Goal: Task Accomplishment & Management: Manage account settings

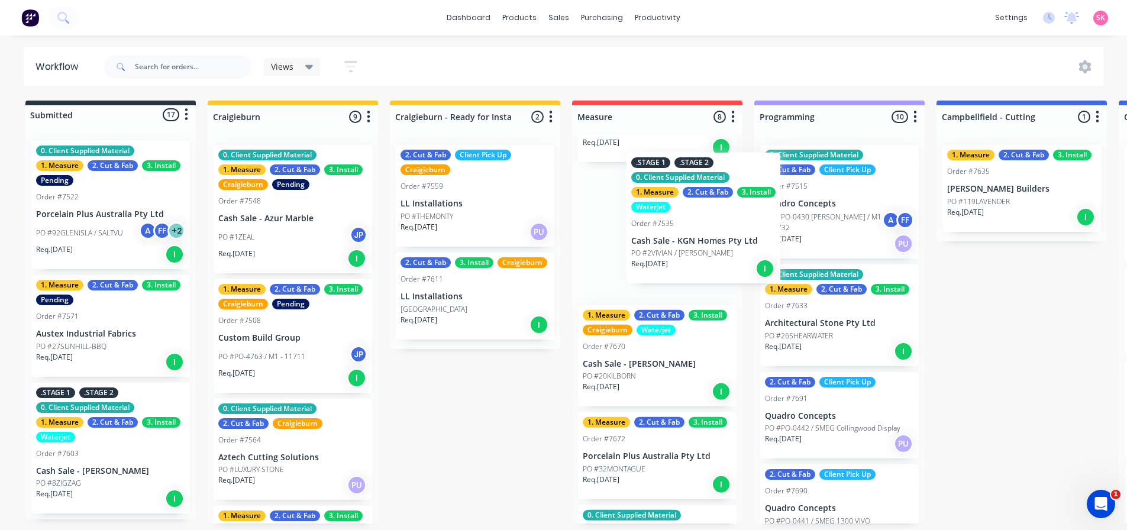
scroll to position [177, 0]
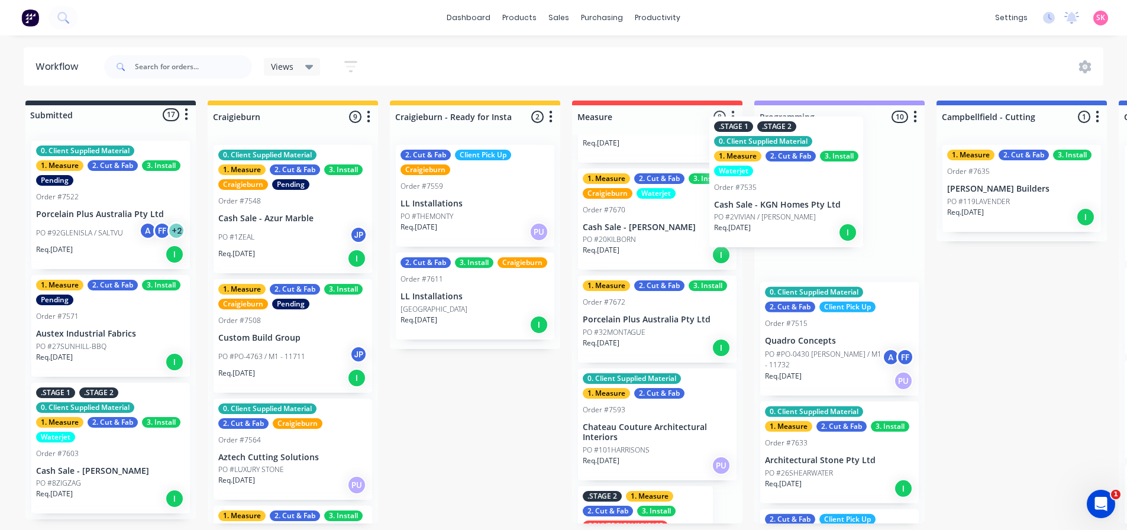
drag, startPoint x: 667, startPoint y: 248, endPoint x: 806, endPoint y: 198, distance: 148.0
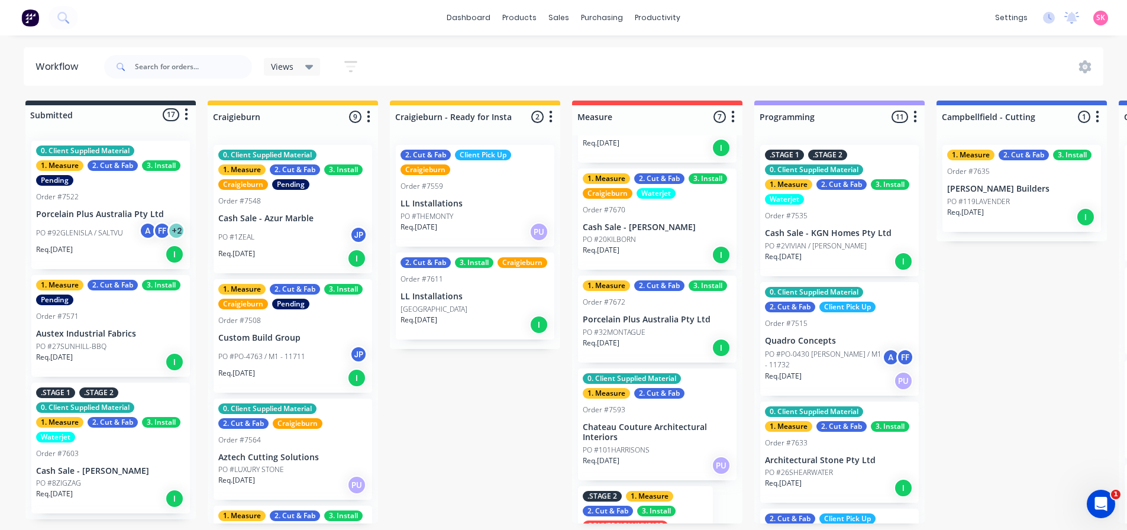
click at [840, 237] on div ".STAGE 1 .STAGE 2 0. Client Supplied Material 1. Measure 2. Cut & Fab 3. Instal…" at bounding box center [839, 210] width 158 height 131
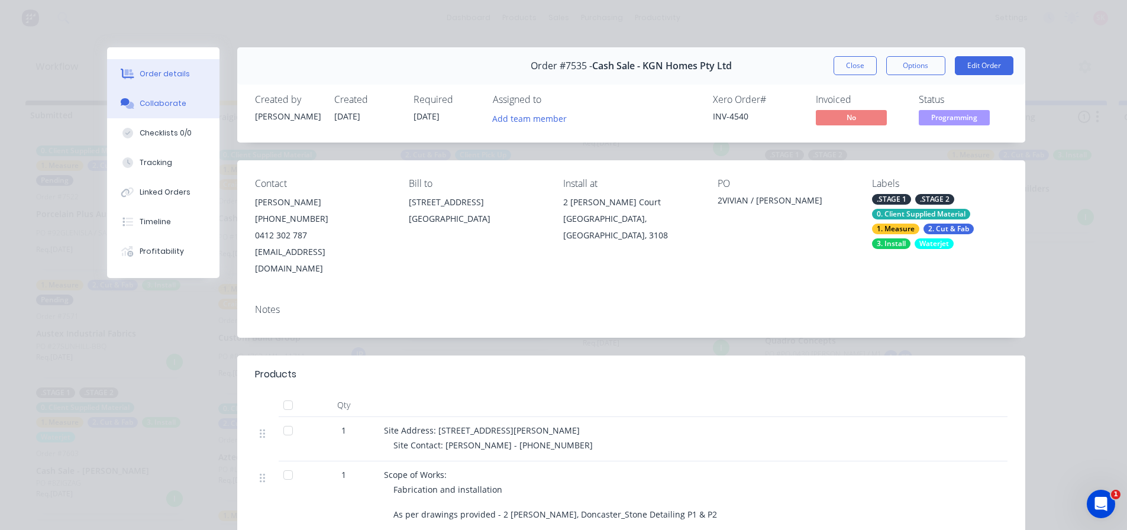
click at [185, 106] on button "Collaborate" at bounding box center [163, 104] width 112 height 30
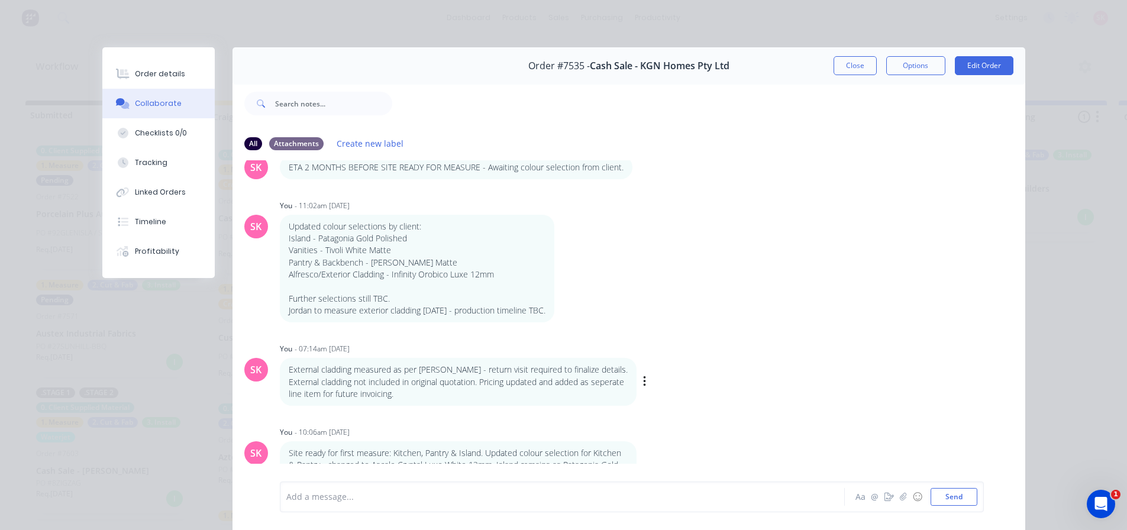
scroll to position [63, 0]
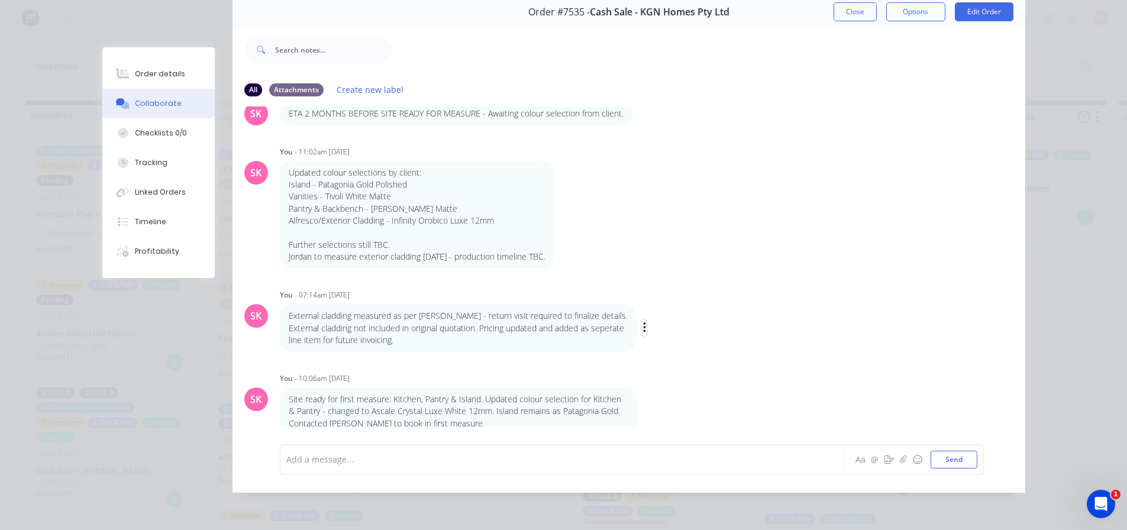
click at [643, 321] on icon "button" at bounding box center [645, 328] width 4 height 14
click at [684, 359] on button "Delete" at bounding box center [687, 369] width 75 height 20
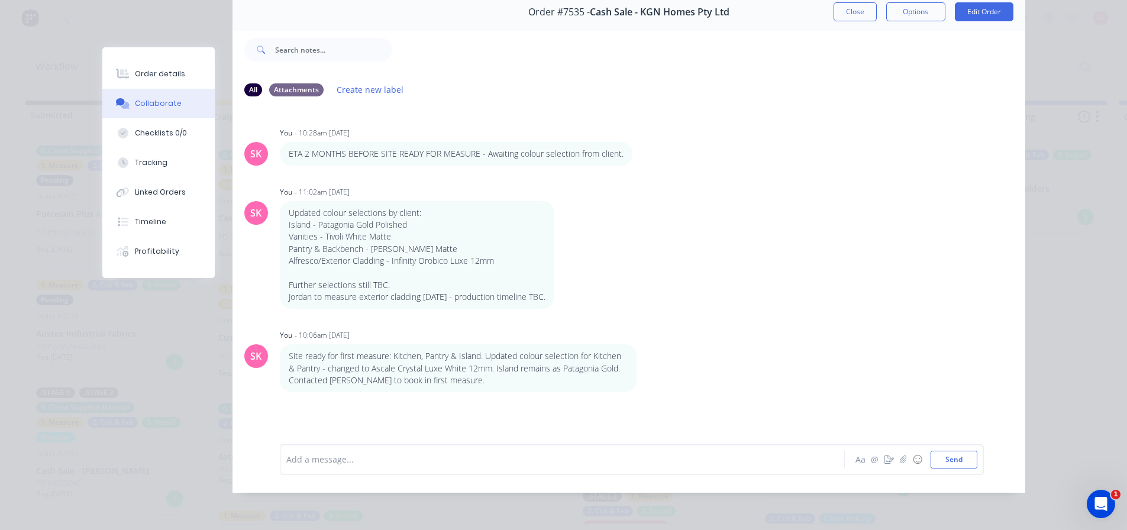
scroll to position [0, 0]
click at [561, 250] on icon "button" at bounding box center [562, 255] width 2 height 11
click at [588, 271] on button "Edit" at bounding box center [605, 277] width 75 height 20
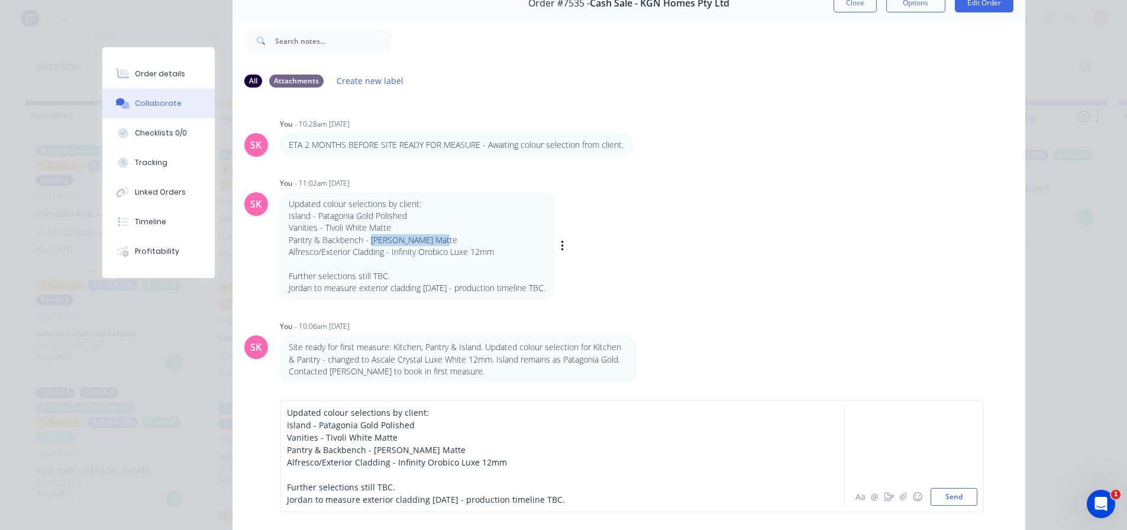
drag, startPoint x: 439, startPoint y: 243, endPoint x: 368, endPoint y: 238, distance: 71.2
click at [368, 238] on p "Pantry & Backbench - [PERSON_NAME] Matte" at bounding box center [417, 240] width 257 height 12
drag, startPoint x: 443, startPoint y: 447, endPoint x: 367, endPoint y: 448, distance: 75.7
click at [367, 448] on div "Pantry & Backbench - [PERSON_NAME] Matte" at bounding box center [545, 450] width 517 height 12
drag, startPoint x: 524, startPoint y: 465, endPoint x: 516, endPoint y: 455, distance: 12.7
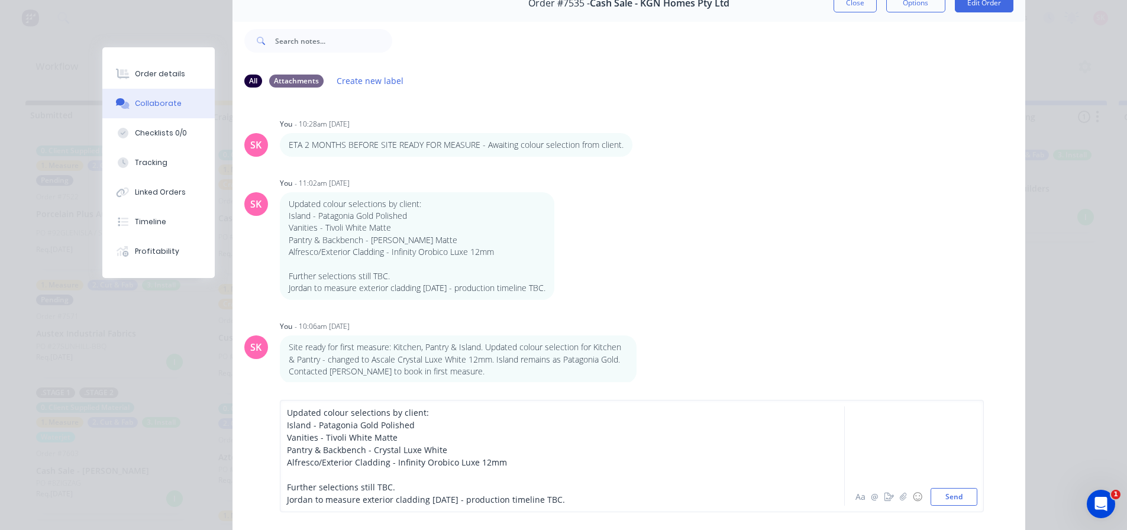
click at [516, 455] on div "Updated colour selections by client: Island - [GEOGRAPHIC_DATA] Gold Polished V…" at bounding box center [545, 455] width 517 height 99
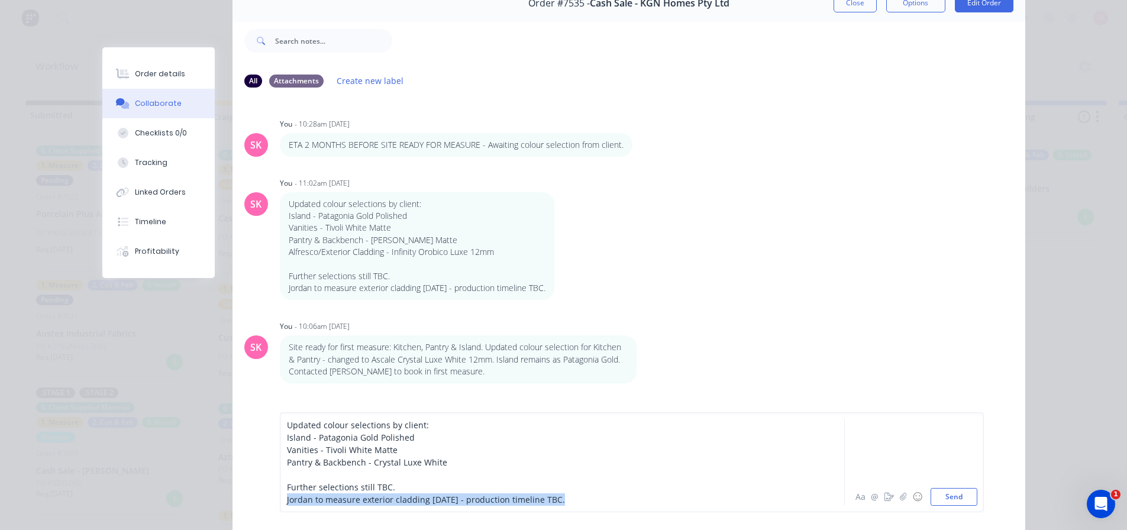
drag, startPoint x: 562, startPoint y: 500, endPoint x: 564, endPoint y: 491, distance: 8.4
click at [564, 491] on div "Updated colour selections by client: Island - [GEOGRAPHIC_DATA] Gold Polished V…" at bounding box center [545, 462] width 517 height 87
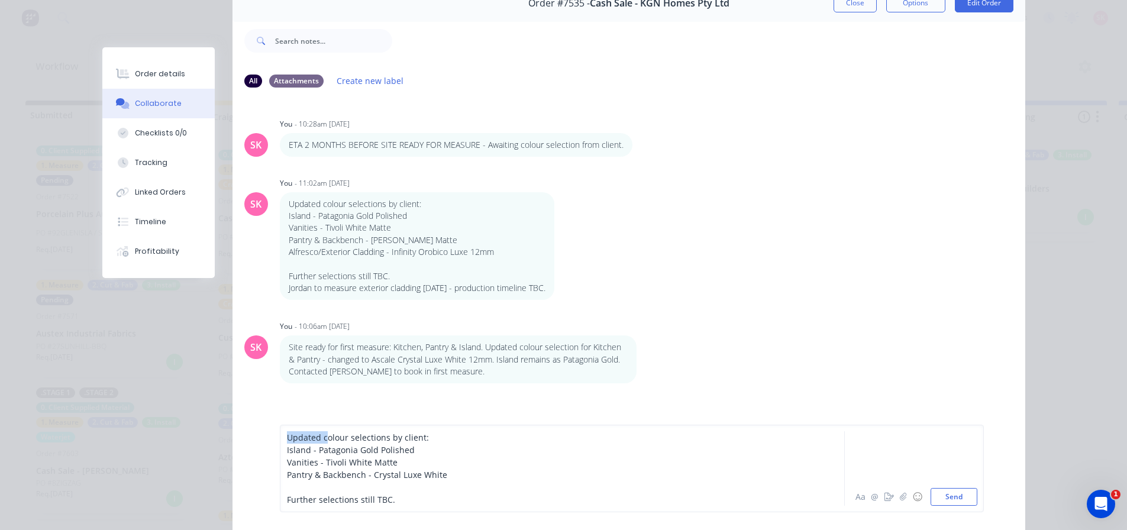
drag, startPoint x: 322, startPoint y: 436, endPoint x: 204, endPoint y: 434, distance: 118.3
click at [204, 434] on div "Order #7535 - Cash Sale - KGN Homes Pty Ltd Close Options Edit Order All Attach…" at bounding box center [563, 263] width 923 height 556
click at [633, 482] on div at bounding box center [545, 487] width 517 height 12
click at [960, 499] on button "Send" at bounding box center [953, 497] width 47 height 18
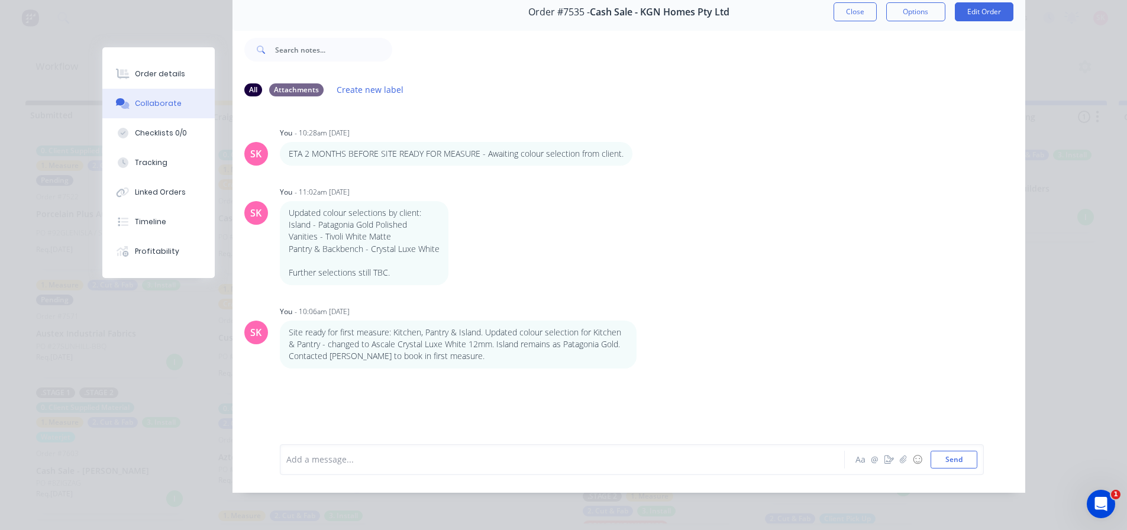
click at [313, 468] on div "Add a message... Aa @ ☺ Send" at bounding box center [632, 459] width 704 height 31
click at [310, 451] on div "Add a message..." at bounding box center [545, 460] width 518 height 18
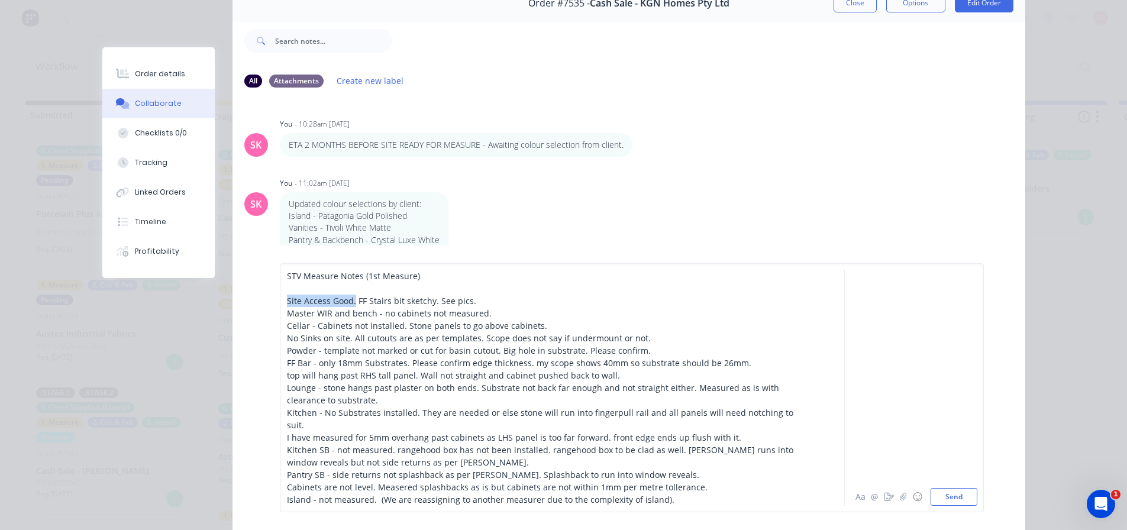
drag, startPoint x: 350, startPoint y: 313, endPoint x: 274, endPoint y: 310, distance: 75.1
click at [274, 310] on div "STV Measure Notes (1st Measure) Site Access Good. FF Stairs bit sketchy. See pi…" at bounding box center [628, 387] width 792 height 284
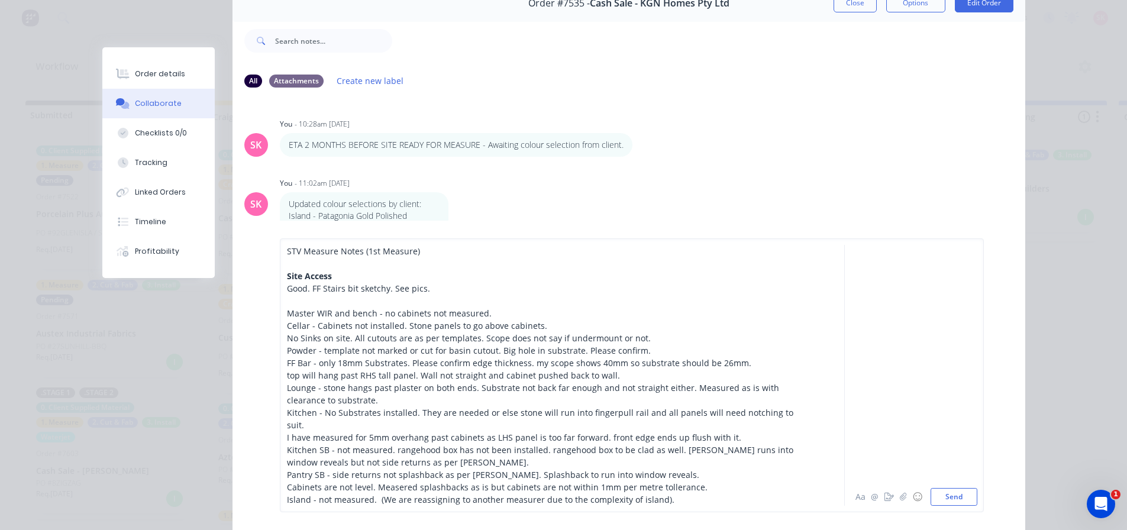
click at [490, 319] on div "Master WIR and bench - no cabinets not measured." at bounding box center [545, 313] width 517 height 12
drag, startPoint x: 593, startPoint y: 324, endPoint x: 481, endPoint y: 327, distance: 111.2
click at [481, 319] on div "Master WIR and bench - no cabinets not measured. Requires second measure." at bounding box center [545, 313] width 517 height 12
copy span "Requires second measure."
click at [533, 332] on div "Cellar - Cabinets not installed. Stone panels to go above cabinets." at bounding box center [545, 325] width 517 height 12
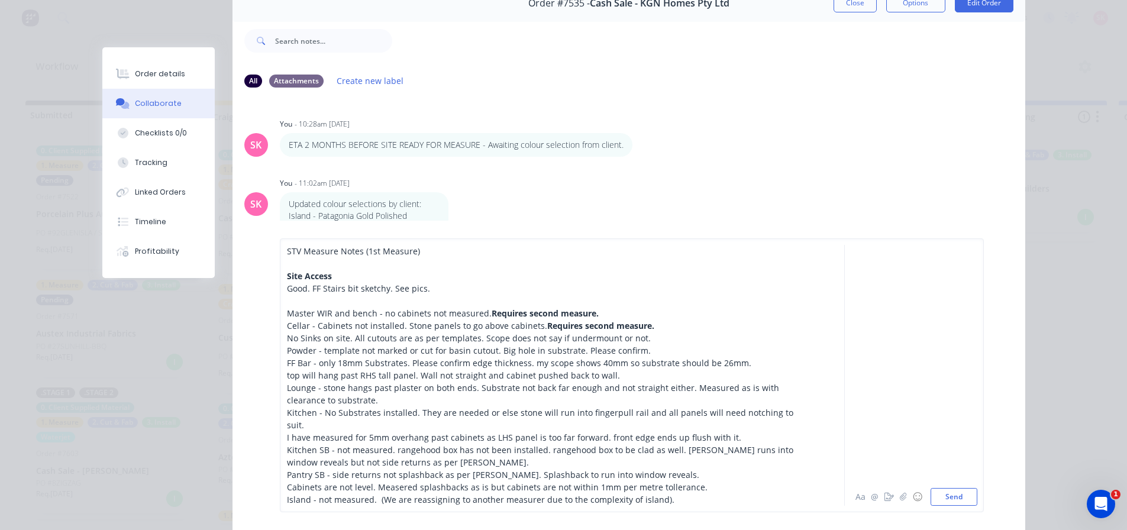
click at [547, 331] on span "Requires second measure." at bounding box center [600, 325] width 107 height 11
click at [645, 331] on span "Requires second measure." at bounding box center [600, 325] width 107 height 11
drag, startPoint x: 650, startPoint y: 337, endPoint x: 282, endPoint y: 327, distance: 368.6
click at [286, 327] on div "STV Measure Notes (1st Measure) Site Access Good. FF Stairs bit sketchy. See pi…" at bounding box center [545, 375] width 518 height 261
click at [287, 319] on span "Master WIR and bench - no cabinets not measured." at bounding box center [389, 313] width 205 height 11
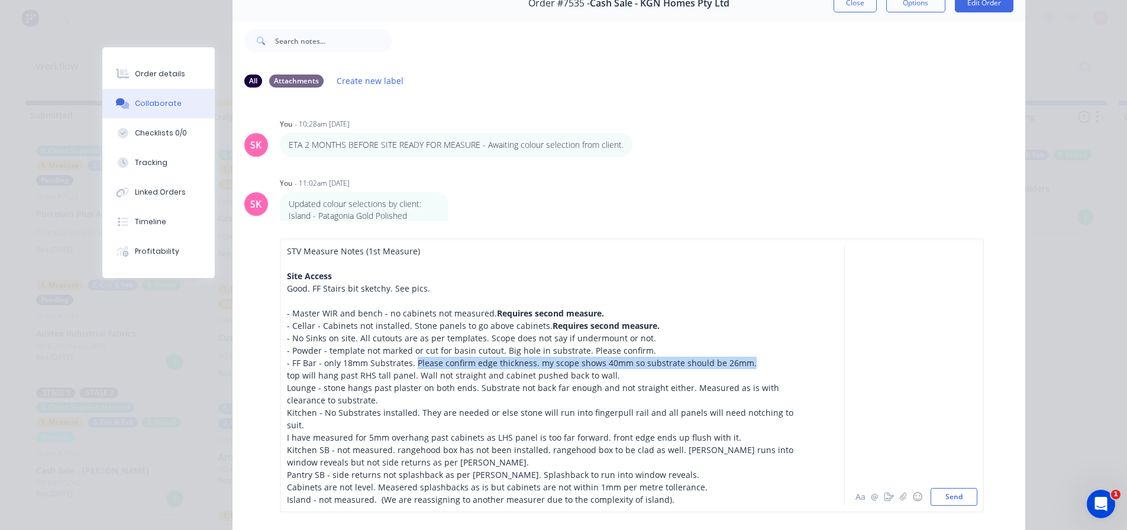
drag, startPoint x: 742, startPoint y: 372, endPoint x: 408, endPoint y: 376, distance: 333.6
click at [408, 369] on div "- FF Bar - only 18mm Substrates. Please confirm edge thickness. my scope shows …" at bounding box center [545, 363] width 517 height 12
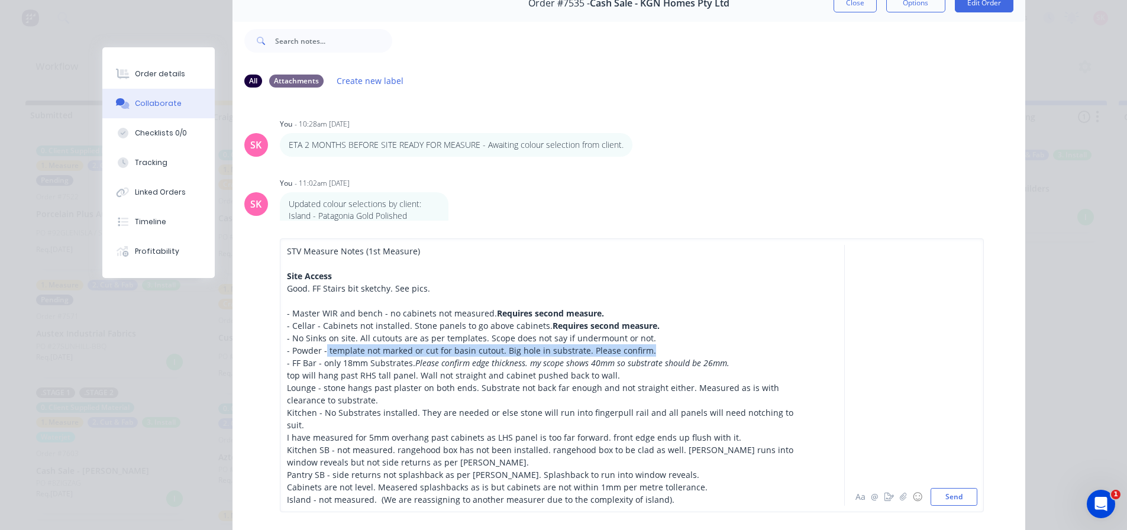
drag, startPoint x: 640, startPoint y: 364, endPoint x: 322, endPoint y: 365, distance: 318.8
click at [322, 357] on div "- Powder - template not marked or cut for basin cutout. Big hole in substrate. …" at bounding box center [545, 350] width 517 height 12
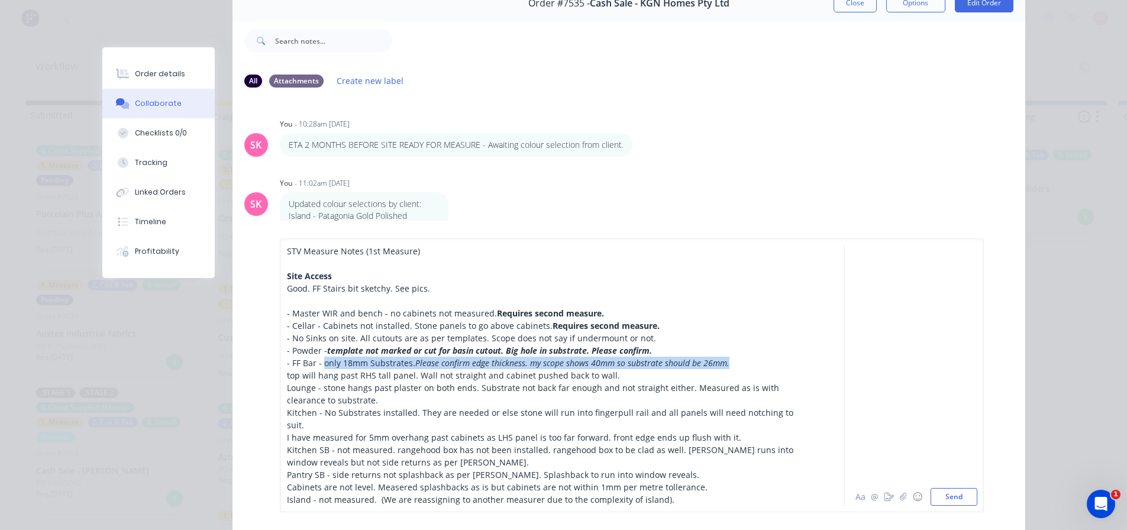
drag, startPoint x: 720, startPoint y: 379, endPoint x: 319, endPoint y: 374, distance: 401.0
click at [319, 369] on div "- FF Bar - only 18mm Substrates. Please confirm edge thickness. my scope shows …" at bounding box center [545, 363] width 517 height 12
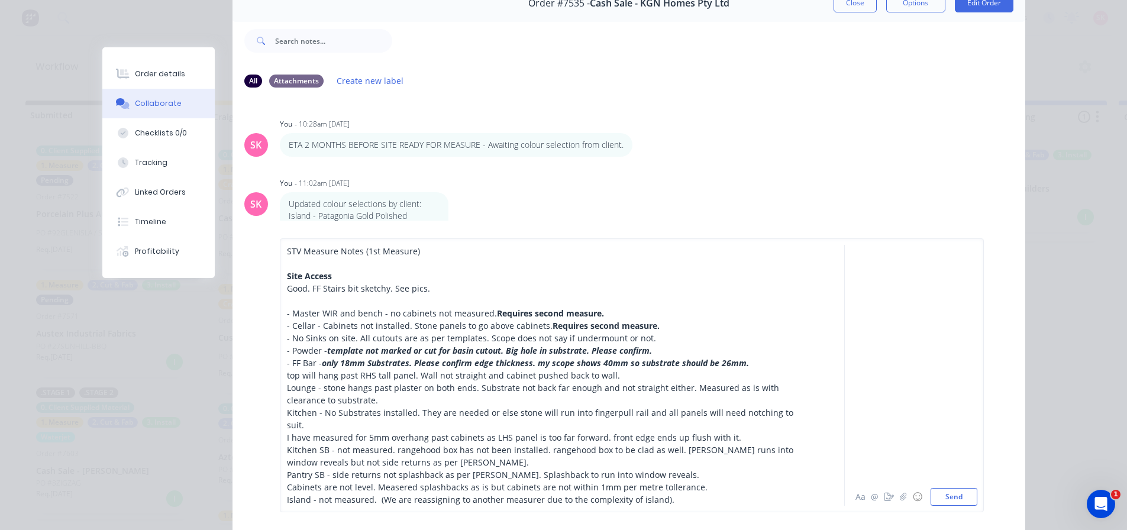
click at [575, 398] on span "Lounge - stone hangs past plaster on both ends. Substrate not back far enough a…" at bounding box center [534, 394] width 494 height 24
click at [280, 387] on div "STV Measure Notes (1st Measure) Site Access Good. FF Stairs bit sketchy. See pi…" at bounding box center [632, 375] width 704 height 274
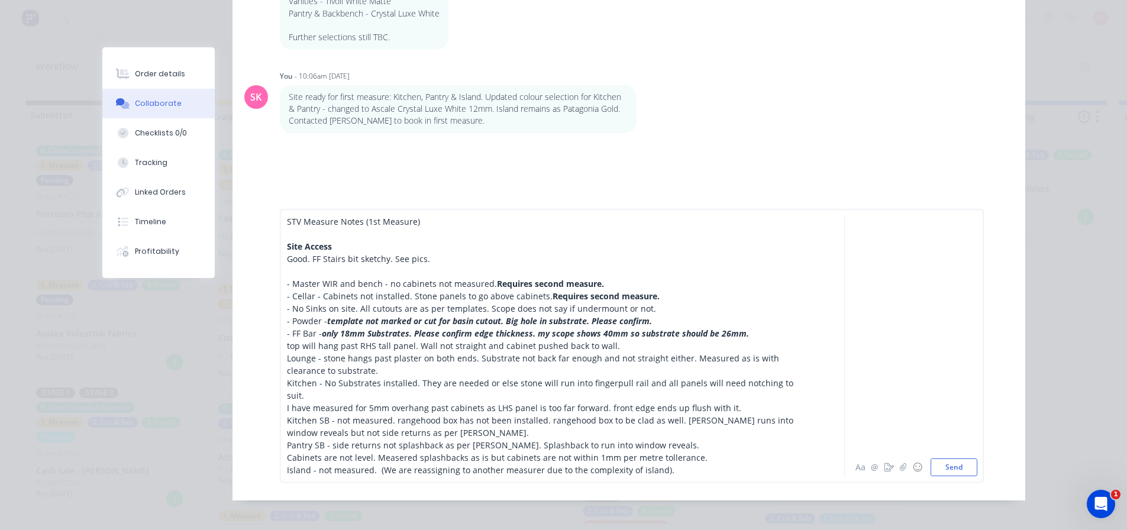
scroll to position [293, 0]
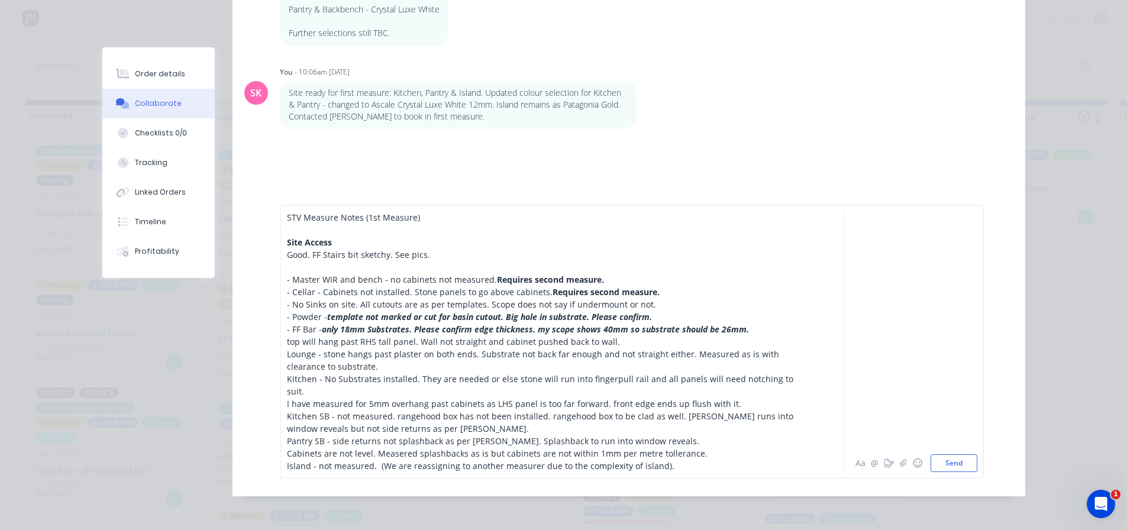
click at [325, 387] on span "Kitchen - No Substrates installed. They are needed or else stone will run into …" at bounding box center [541, 385] width 509 height 24
click at [286, 354] on div "STV Measure Notes (1st Measure) Site Access Good. FF Stairs bit sketchy. See pi…" at bounding box center [545, 341] width 518 height 261
click at [287, 345] on span "top will hang past RHS tall panel. Wall not straight and cabinet pushed back to…" at bounding box center [453, 341] width 333 height 11
click at [745, 337] on span "top will hang past RHS tall panel. Wall not straight and cabinet pushed back to…" at bounding box center [545, 336] width 516 height 24
click at [287, 363] on span "Lounge - stone hangs past plaster on both ends. Substrate not back far enough a…" at bounding box center [534, 360] width 494 height 24
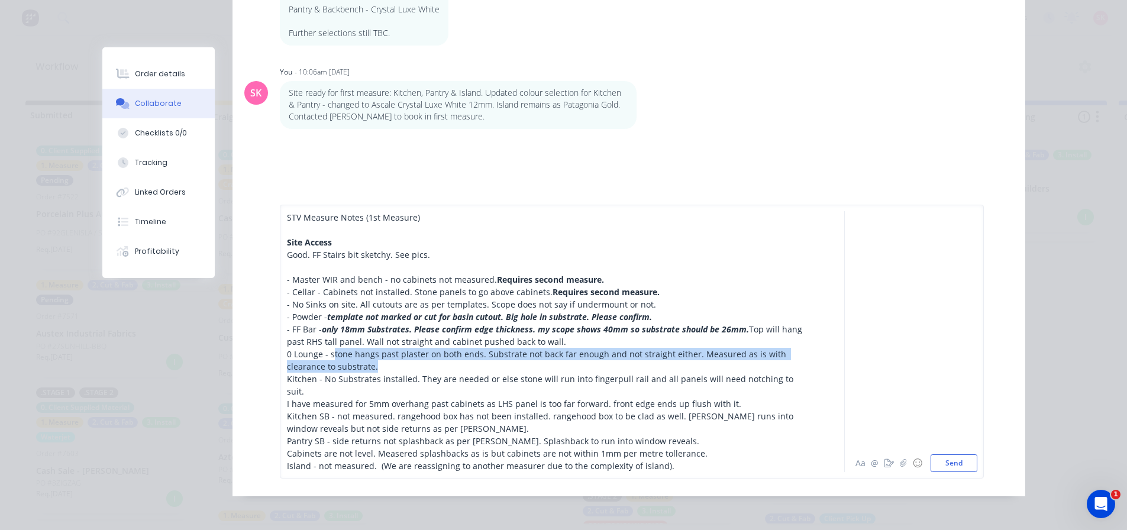
drag, startPoint x: 379, startPoint y: 379, endPoint x: 328, endPoint y: 366, distance: 53.1
click at [328, 366] on div "0 Lounge - stone hangs past plaster on both ends. Substrate not back far enough…" at bounding box center [545, 360] width 517 height 25
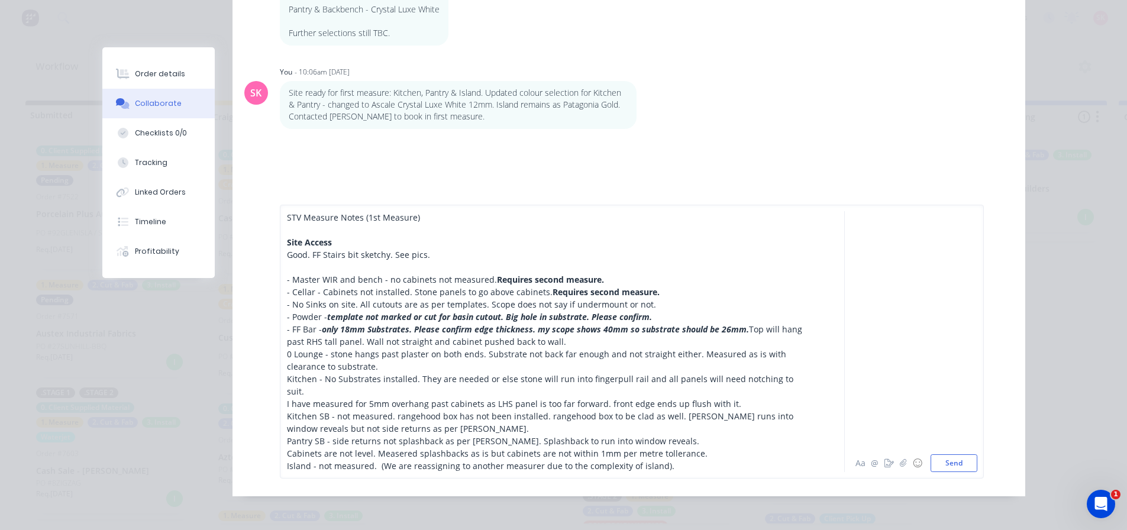
click at [298, 366] on span "0 Lounge - stone hangs past plaster on both ends. Substrate not back far enough…" at bounding box center [538, 360] width 502 height 24
click at [290, 363] on span "0 Lounge - stone hangs past plaster on both ends. Substrate not back far enough…" at bounding box center [538, 360] width 502 height 24
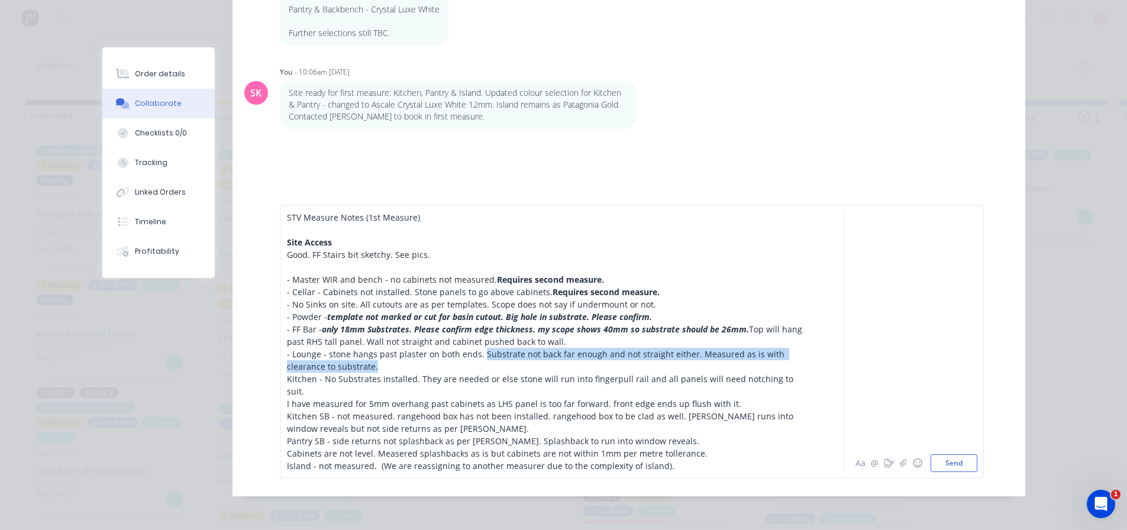
drag, startPoint x: 355, startPoint y: 378, endPoint x: 474, endPoint y: 363, distance: 119.9
click at [474, 363] on div "- Lounge - stone hangs past plaster on both ends. Substrate not back far enough…" at bounding box center [545, 360] width 517 height 25
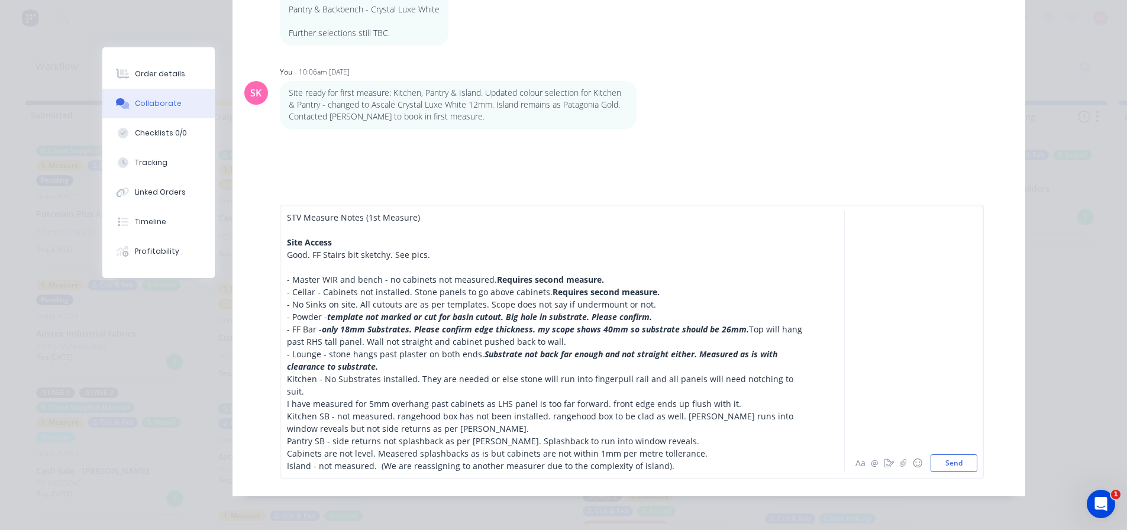
click at [512, 415] on span "Kitchen SB - not measured. rangehood box has not been installed. rangehood box …" at bounding box center [541, 422] width 509 height 24
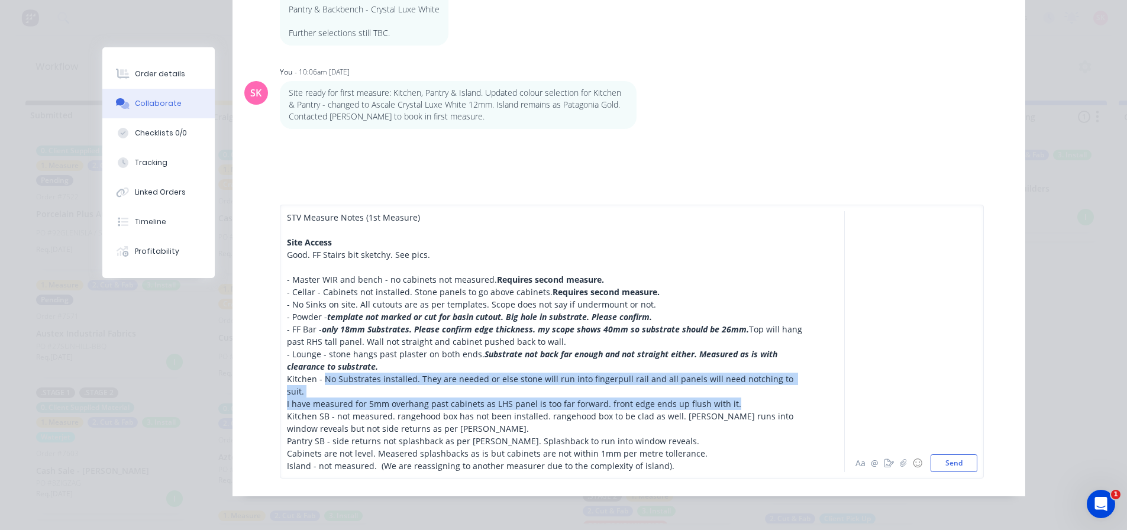
drag, startPoint x: 727, startPoint y: 397, endPoint x: 320, endPoint y: 387, distance: 407.0
click at [320, 387] on div "STV Measure Notes (1st Measure) Site Access Good. FF Stairs bit sketchy. See pi…" at bounding box center [545, 341] width 517 height 261
click at [396, 390] on span "Kitchen - No Substrates installed. They are needed or else stone will run into …" at bounding box center [541, 385] width 509 height 24
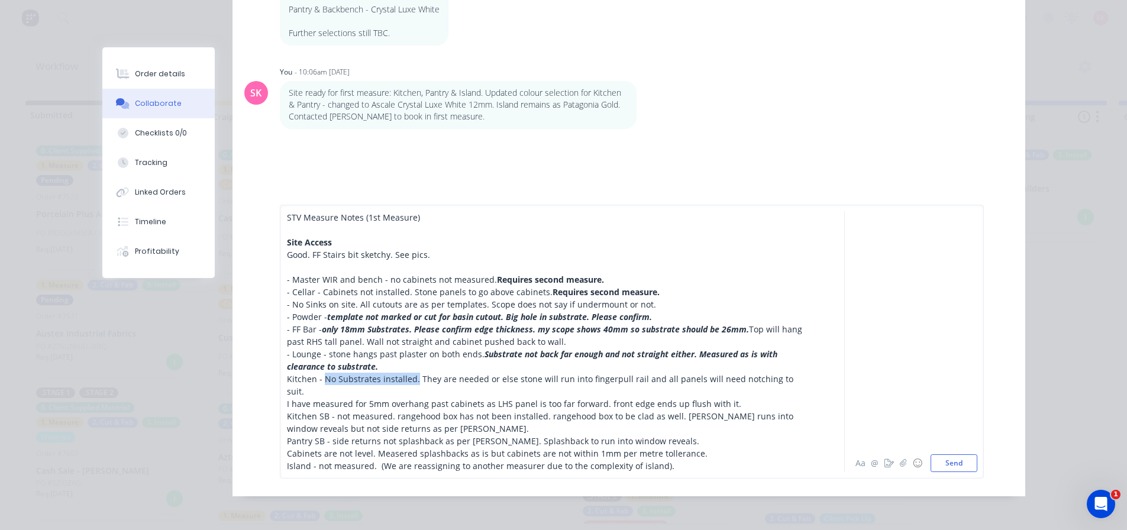
drag, startPoint x: 408, startPoint y: 387, endPoint x: 321, endPoint y: 386, distance: 87.5
click at [321, 386] on span "Kitchen - No Substrates installed. They are needed or else stone will run into …" at bounding box center [541, 385] width 509 height 24
click at [287, 384] on span "Kitchen -" at bounding box center [304, 378] width 35 height 11
click at [436, 372] on div "- Lounge - stone hangs past plaster on both ends. Substrate not back far enough…" at bounding box center [545, 360] width 517 height 25
click at [662, 298] on div "- Cellar - Cabinets not installed. Stone panels to go above cabinets. Requires …" at bounding box center [545, 292] width 517 height 12
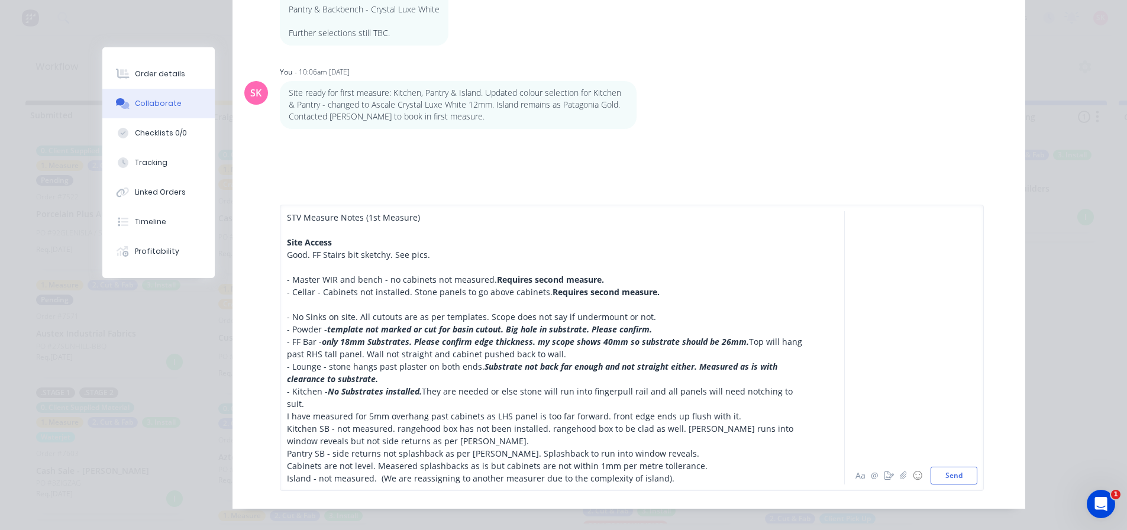
click at [662, 322] on div "- No Sinks on site. All cutouts are as per templates. Scope does not say if und…" at bounding box center [545, 316] width 517 height 12
click at [672, 335] on div "- Powder - template not marked or cut for basin cutout. Big hole in substrate. …" at bounding box center [545, 329] width 517 height 12
click at [672, 320] on div "- No Sinks on site. All cutouts are as per templates. Scope does not say if und…" at bounding box center [545, 316] width 517 height 12
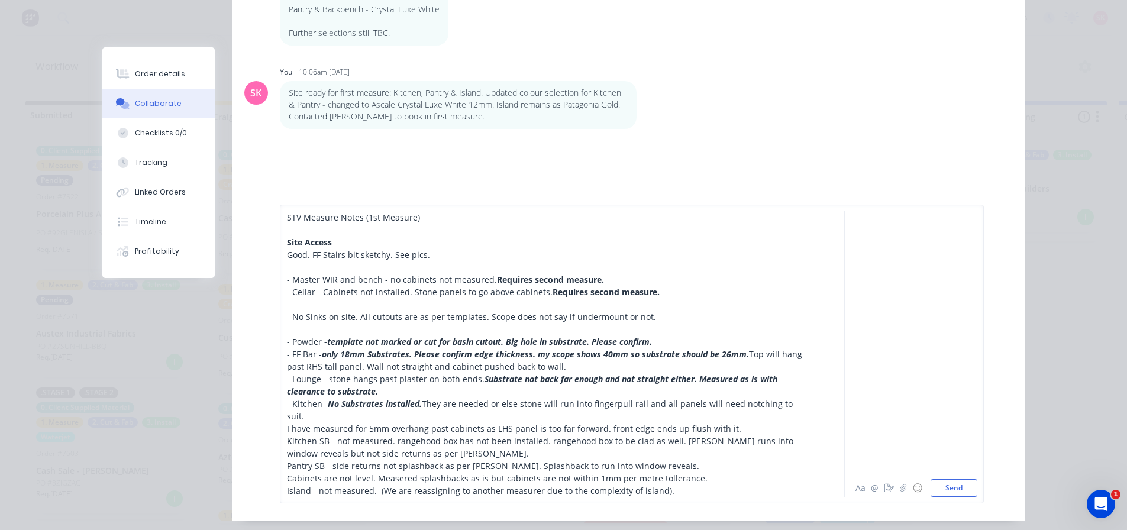
click at [661, 344] on div "- Powder - template not marked or cut for basin cutout. Big hole in substrate. …" at bounding box center [545, 341] width 517 height 12
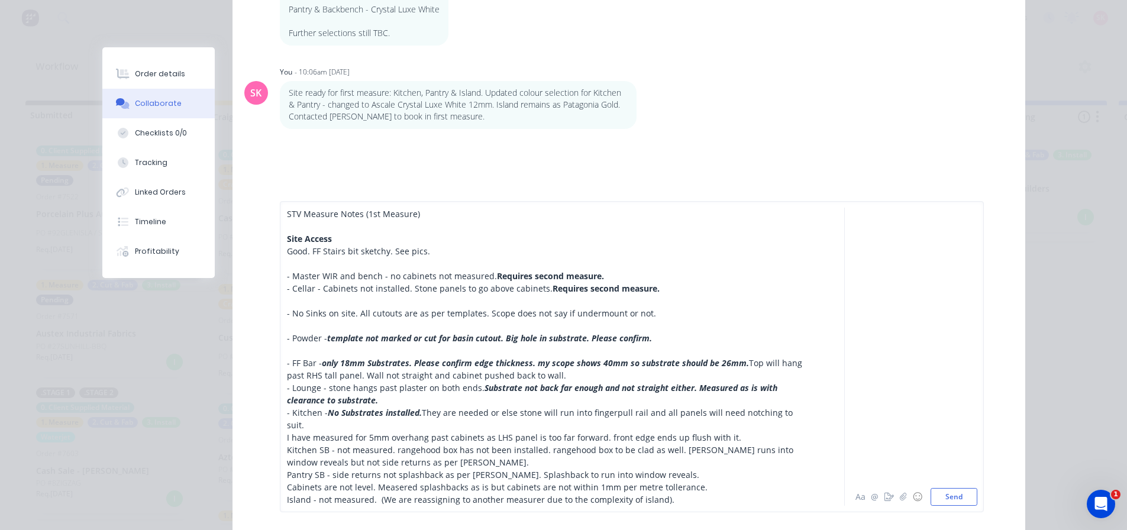
click at [614, 381] on div "- FF Bar - only 18mm Substrates. Please confirm edge thickness. my scope shows …" at bounding box center [545, 369] width 517 height 25
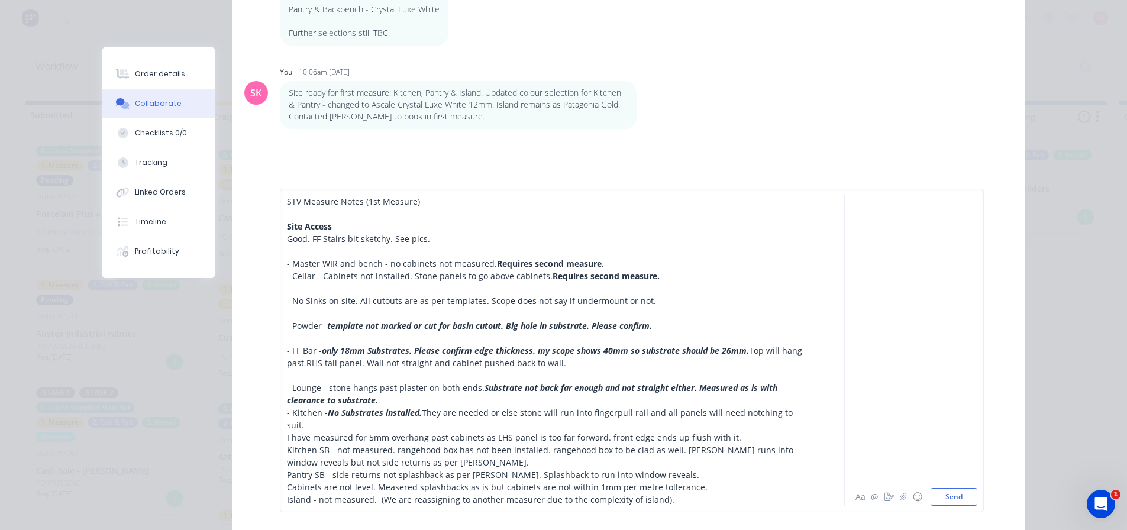
click at [529, 406] on div "- Lounge - stone hangs past plaster on both ends. Substrate not back far enough…" at bounding box center [545, 393] width 517 height 25
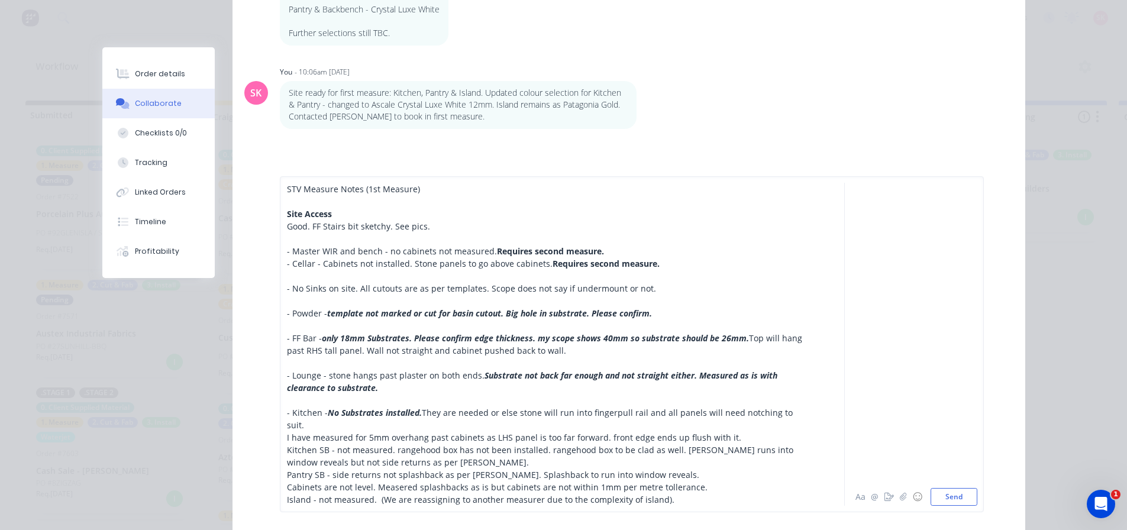
click at [745, 434] on div "I have measured for 5mm overhang past cabinets as LHS panel is too far forward.…" at bounding box center [545, 437] width 517 height 12
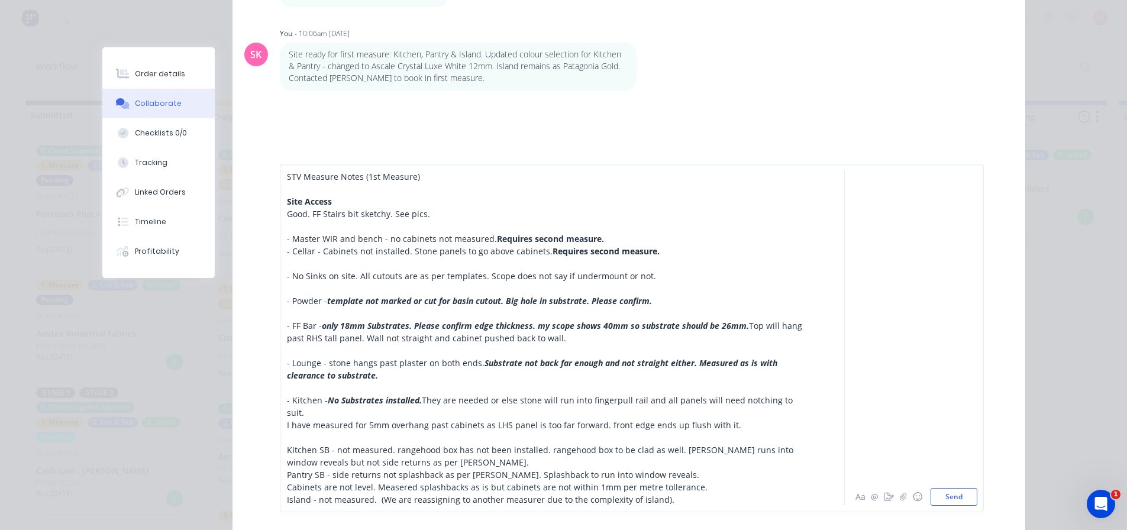
scroll to position [352, 0]
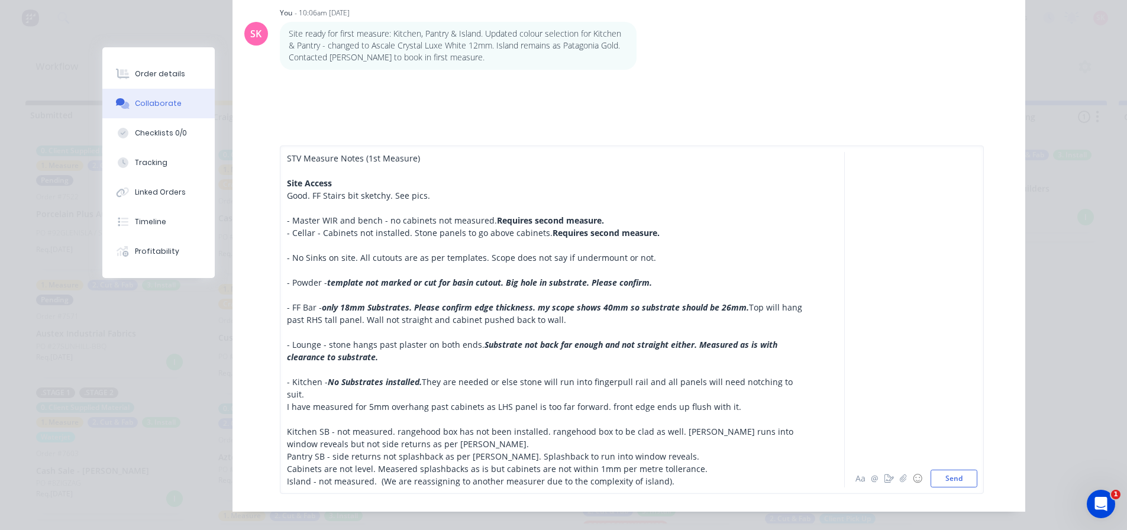
click at [479, 440] on div "Kitchen SB - not measured. rangehood box has not been installed. rangehood box …" at bounding box center [545, 437] width 517 height 25
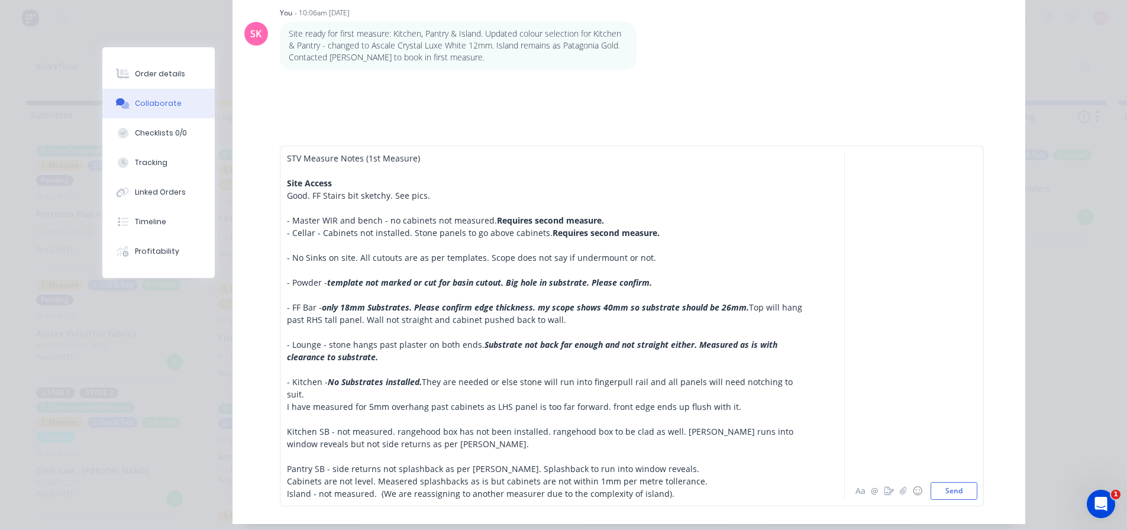
click at [638, 462] on div "Pantry SB - side returns not splashback as per [PERSON_NAME]. Splashback to run…" at bounding box center [545, 468] width 517 height 12
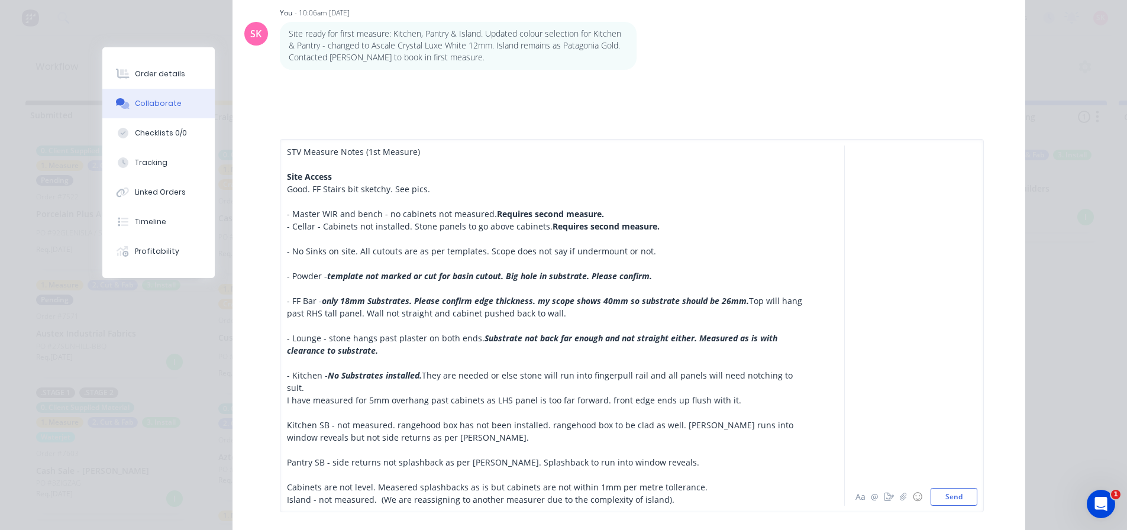
click at [683, 497] on div "Island - not measured. (We are reassigning to another measurer due to the compl…" at bounding box center [545, 499] width 517 height 12
click at [703, 484] on div "Cabinets are not level. Measered splashbacks as is but cabinets are not within …" at bounding box center [545, 487] width 517 height 12
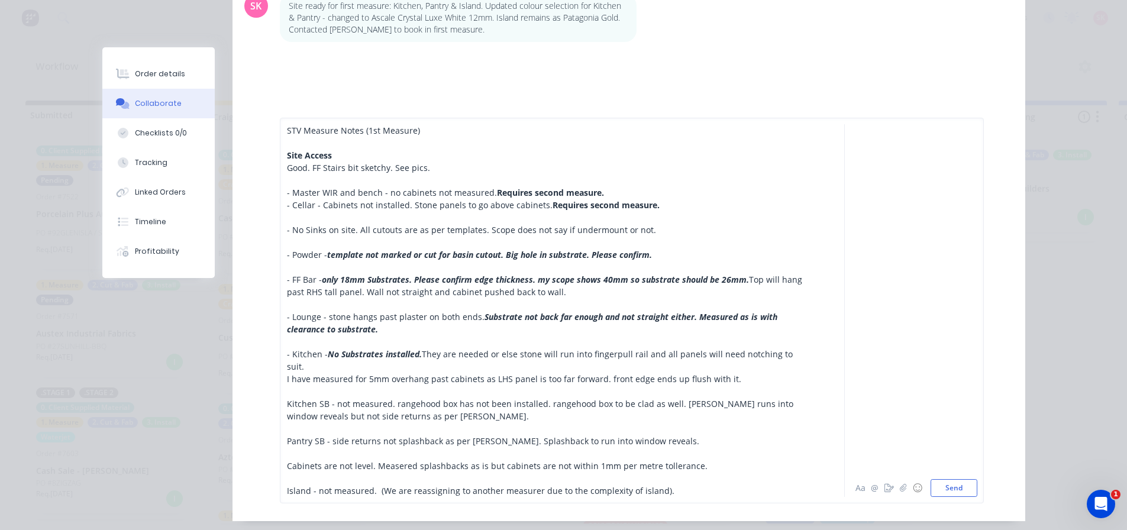
scroll to position [405, 0]
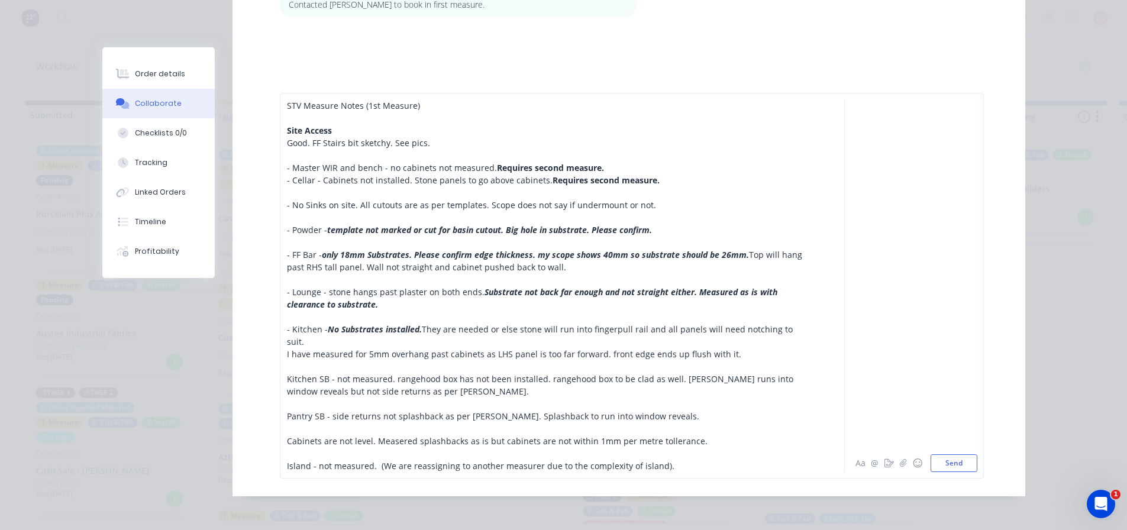
click at [693, 460] on div "Island - not measured. (We are reassigning to another measurer due to the compl…" at bounding box center [545, 466] width 517 height 12
click at [711, 440] on div "Cabinets are not level. Measered splashbacks as is but cabinets are not within …" at bounding box center [545, 441] width 517 height 12
drag, startPoint x: 364, startPoint y: 438, endPoint x: 278, endPoint y: 439, distance: 86.3
click at [280, 439] on div "STV Measure Notes (1st Measure) Site Access Good. FF Stairs bit sketchy. See pi…" at bounding box center [632, 286] width 704 height 386
click at [308, 428] on div at bounding box center [545, 428] width 517 height 12
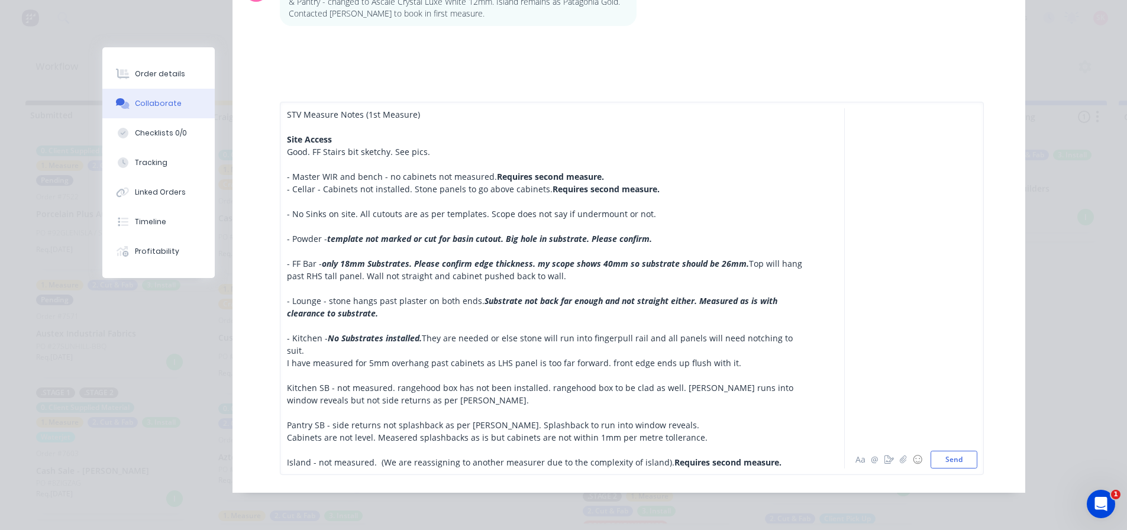
scroll to position [393, 0]
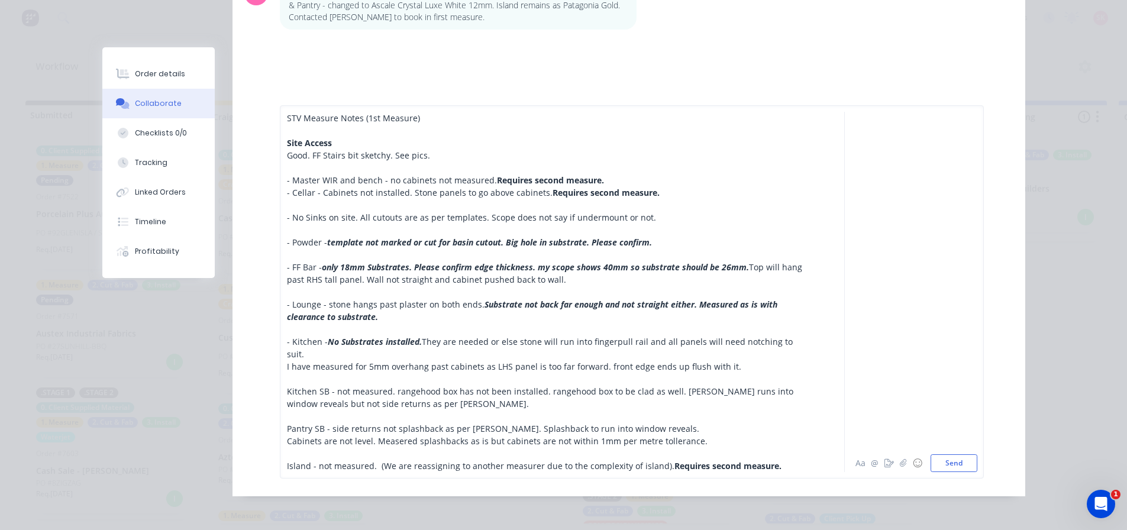
click at [638, 429] on div "STV Measure Notes (1st Measure) Site Access Good. FF Stairs bit sketchy. See pi…" at bounding box center [545, 292] width 517 height 360
click at [280, 384] on div "STV Measure Notes (1st Measure) Site Access Good. FF Stairs bit sketchy. See pi…" at bounding box center [632, 291] width 704 height 373
click at [281, 387] on div "STV Measure Notes (1st Measure) Site Access Good. FF Stairs bit sketchy. See pi…" at bounding box center [632, 291] width 704 height 373
click at [285, 387] on div "STV Measure Notes (1st Measure) Site Access Good. FF Stairs bit sketchy. See pi…" at bounding box center [632, 291] width 704 height 373
click at [323, 380] on div "STV Measure Notes (1st Measure) Site Access Good. FF Stairs bit sketchy. See pi…" at bounding box center [545, 292] width 517 height 360
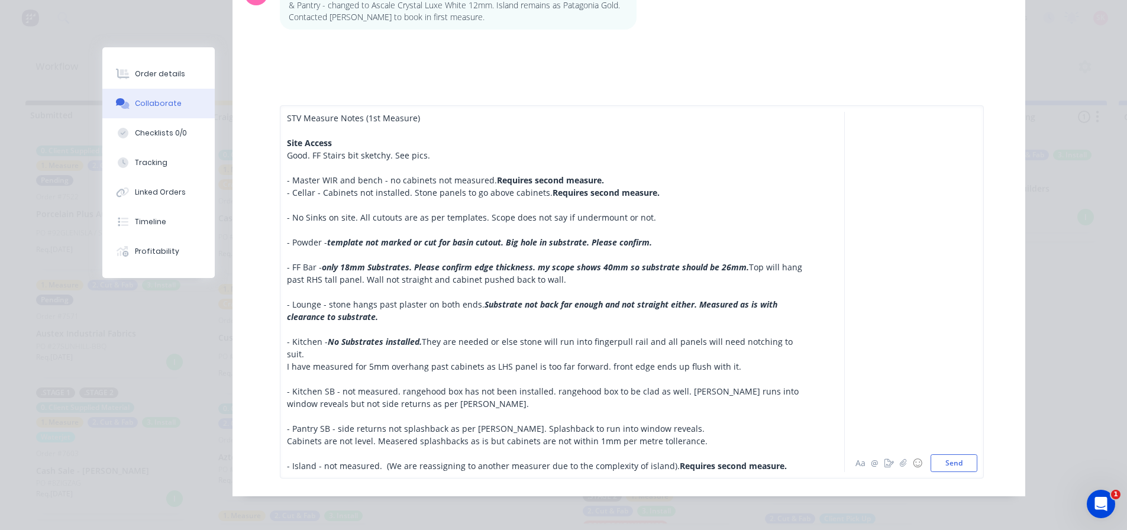
click at [488, 387] on span "- Kitchen SB - not measured. rangehood box has not been installed. rangehood bo…" at bounding box center [544, 398] width 514 height 24
click at [491, 399] on div "- Kitchen SB - not measured. rangehood box has not been installed. rangehood bo…" at bounding box center [545, 397] width 517 height 25
click at [665, 403] on div "- Kitchen SB - not measured. rangehood box has not been installed. rangehood bo…" at bounding box center [545, 397] width 517 height 25
drag, startPoint x: 392, startPoint y: 388, endPoint x: 334, endPoint y: 386, distance: 57.4
click at [334, 386] on span "- Kitchen SB - not measured. rangehood box has not been installed. rangehood bo…" at bounding box center [544, 398] width 514 height 24
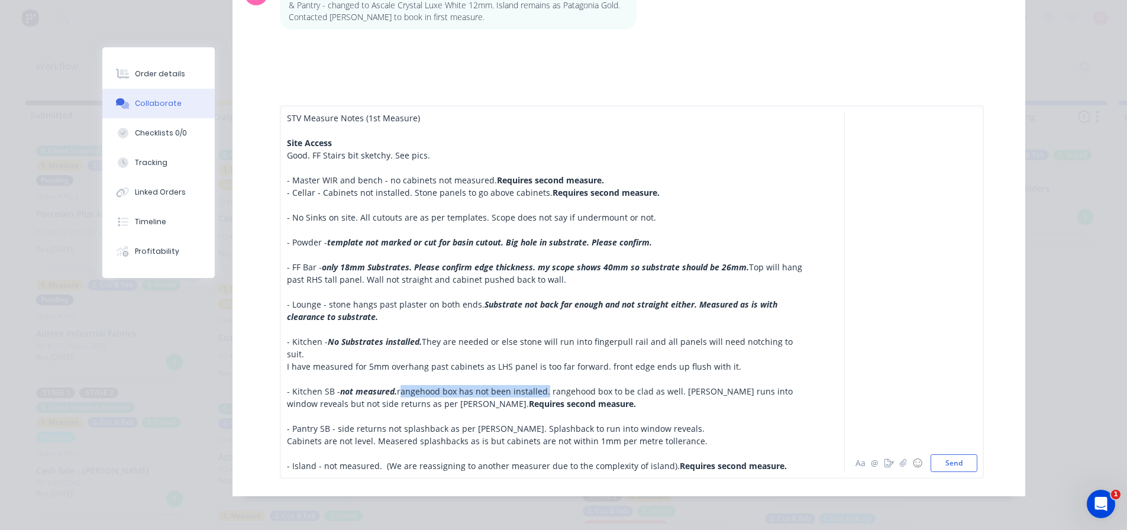
drag, startPoint x: 539, startPoint y: 389, endPoint x: 394, endPoint y: 388, distance: 144.9
click at [394, 388] on span "rangehood box has not been installed. rangehood box to be clad as well. [PERSON…" at bounding box center [541, 398] width 508 height 24
click at [658, 400] on div "- Kitchen SB - not measured. rangehood box has not been installed . rangehood b…" at bounding box center [545, 397] width 517 height 25
click at [702, 410] on div at bounding box center [545, 416] width 517 height 12
click at [557, 440] on span "Cabinets are not level. Measered splashbacks as is but cabinets are not within …" at bounding box center [497, 440] width 420 height 11
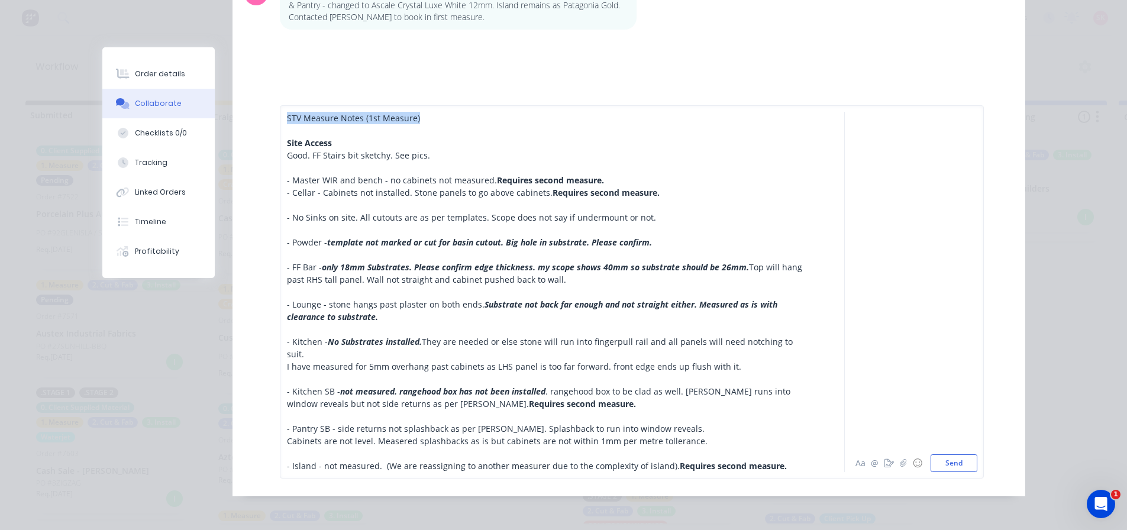
drag, startPoint x: 413, startPoint y: 130, endPoint x: 258, endPoint y: 124, distance: 154.4
click at [263, 125] on div "STV Measure Notes (1st Measure) Site Access Good. FF Stairs bit sketchy. See pi…" at bounding box center [628, 292] width 792 height 409
click at [575, 320] on div "- Lounge - stone hangs past plaster on both ends. Substrate not back far enough…" at bounding box center [545, 310] width 517 height 25
click at [943, 459] on button "Send" at bounding box center [953, 463] width 47 height 18
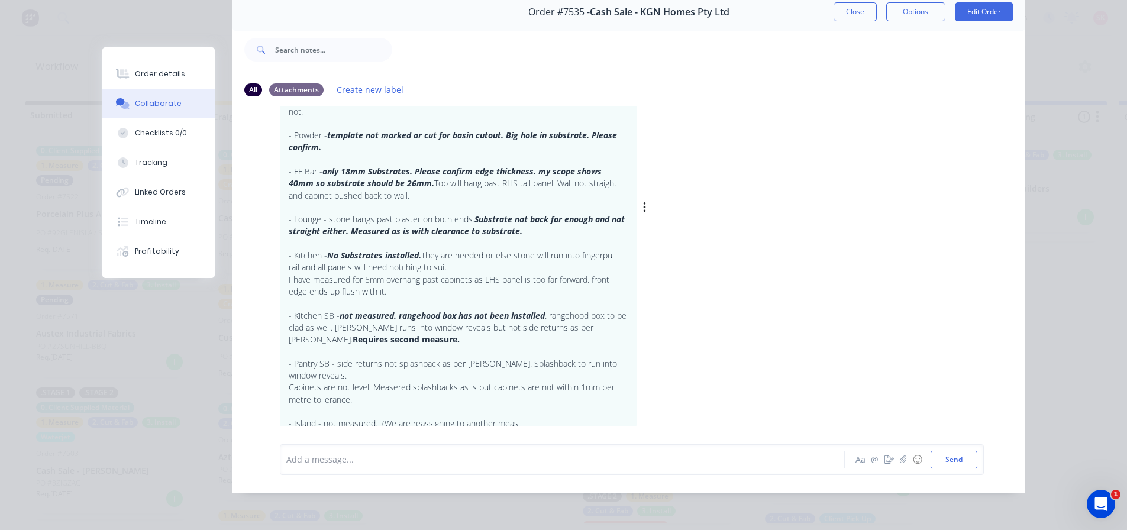
scroll to position [425, 0]
click at [403, 456] on div at bounding box center [545, 459] width 517 height 12
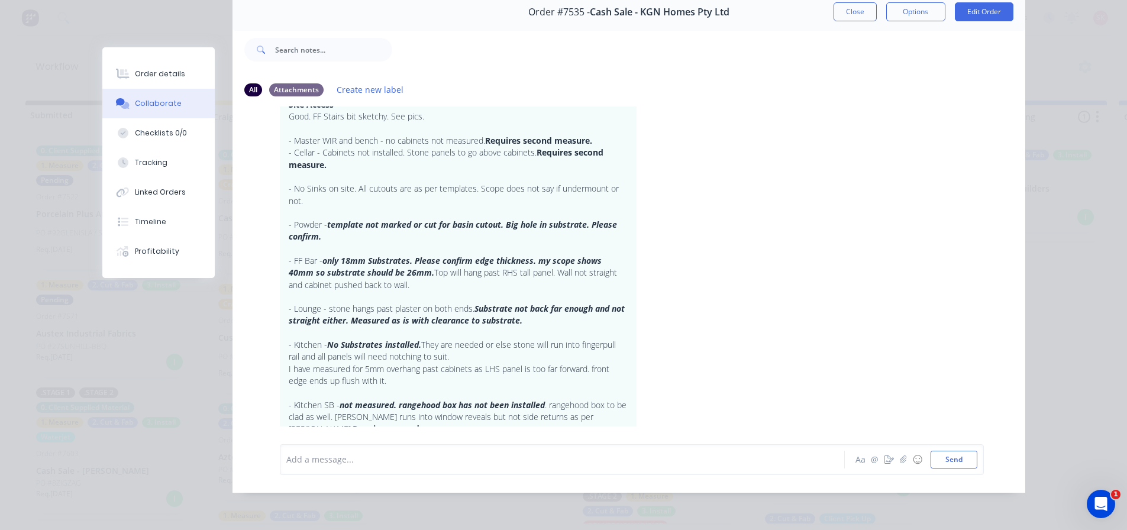
scroll to position [0, 0]
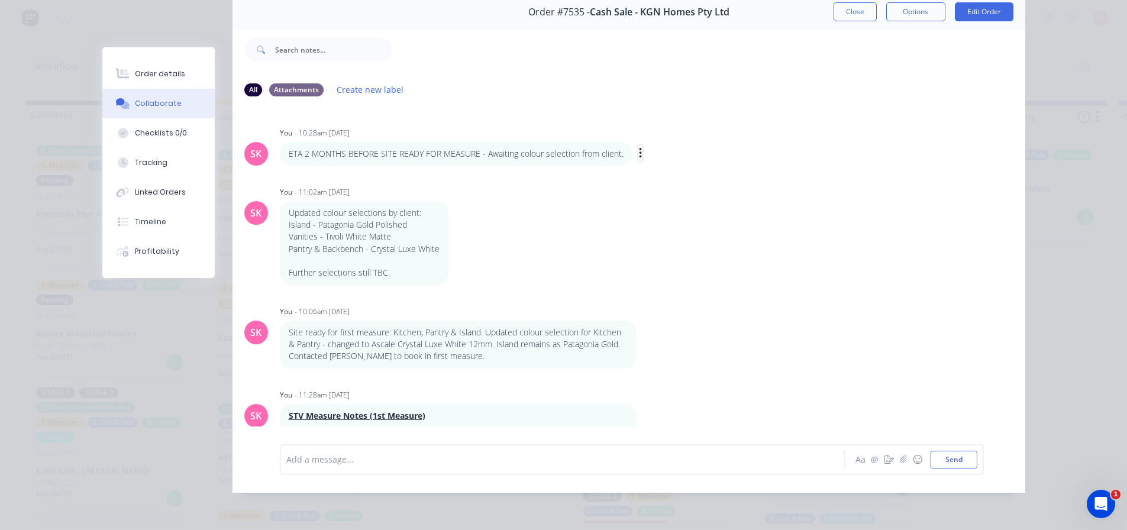
click at [639, 148] on icon "button" at bounding box center [640, 153] width 2 height 11
click at [0, 0] on button "Delete" at bounding box center [0, 0] width 0 height 0
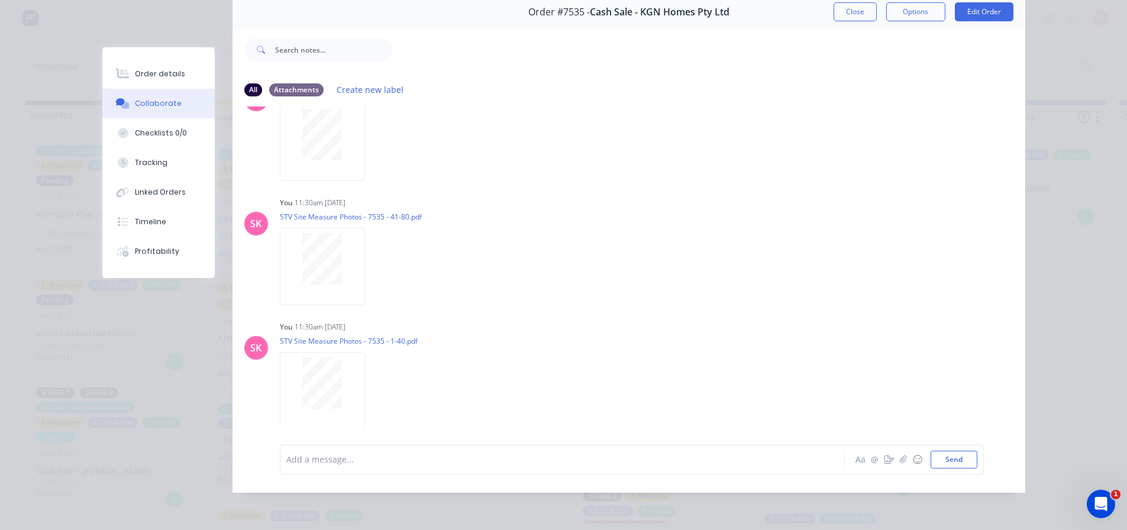
scroll to position [275, 0]
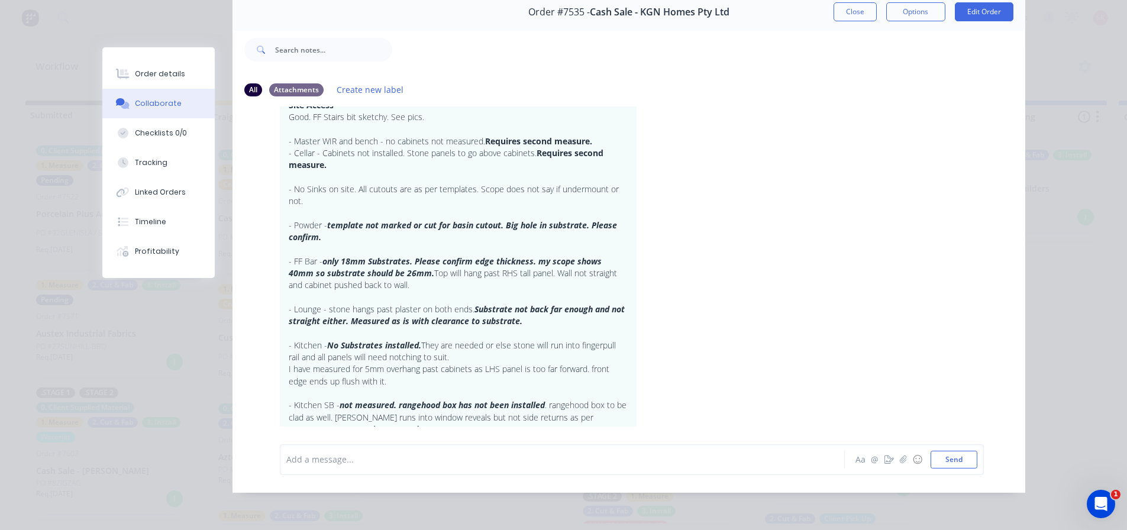
click at [858, 7] on button "Close" at bounding box center [854, 11] width 43 height 19
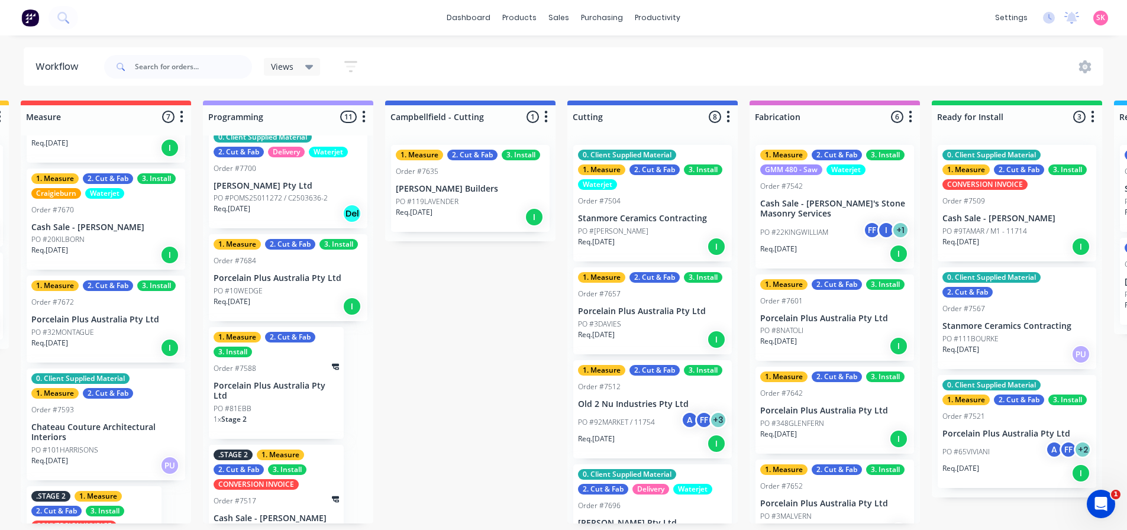
scroll to position [762, 0]
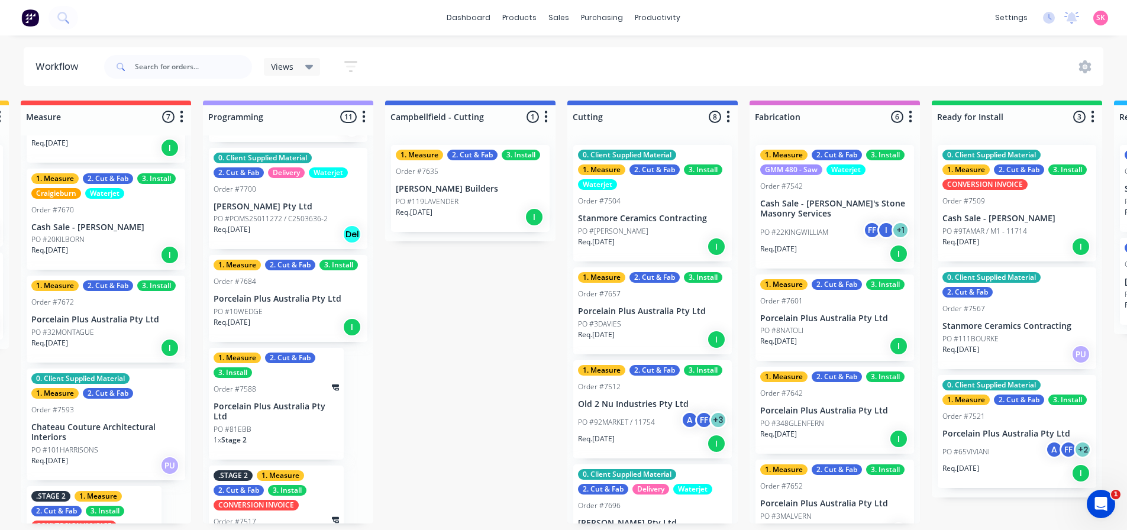
click at [283, 215] on p "PO #POMS25011272 / C2503636-2" at bounding box center [270, 218] width 114 height 11
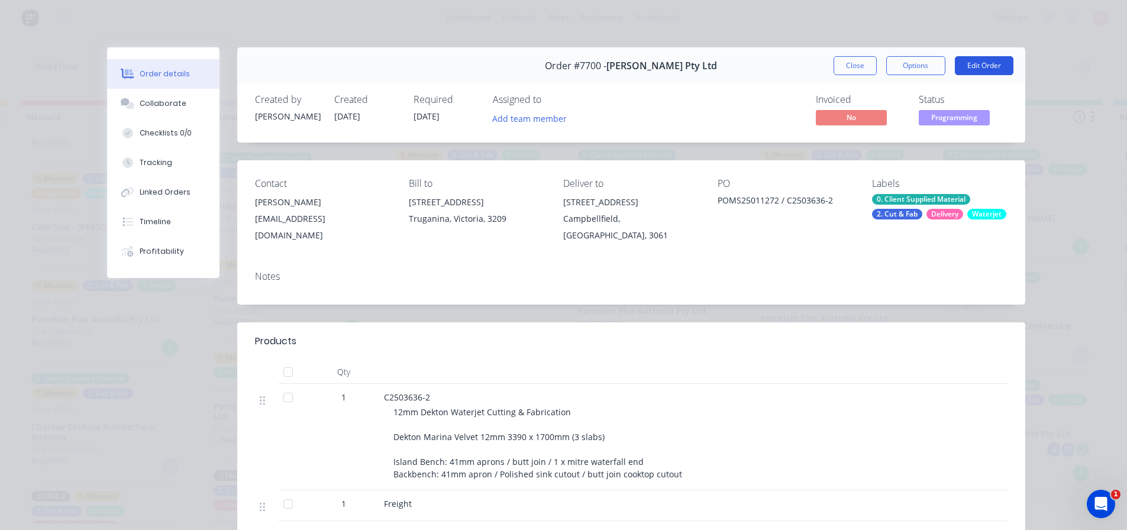
click at [982, 57] on button "Edit Order" at bounding box center [984, 65] width 59 height 19
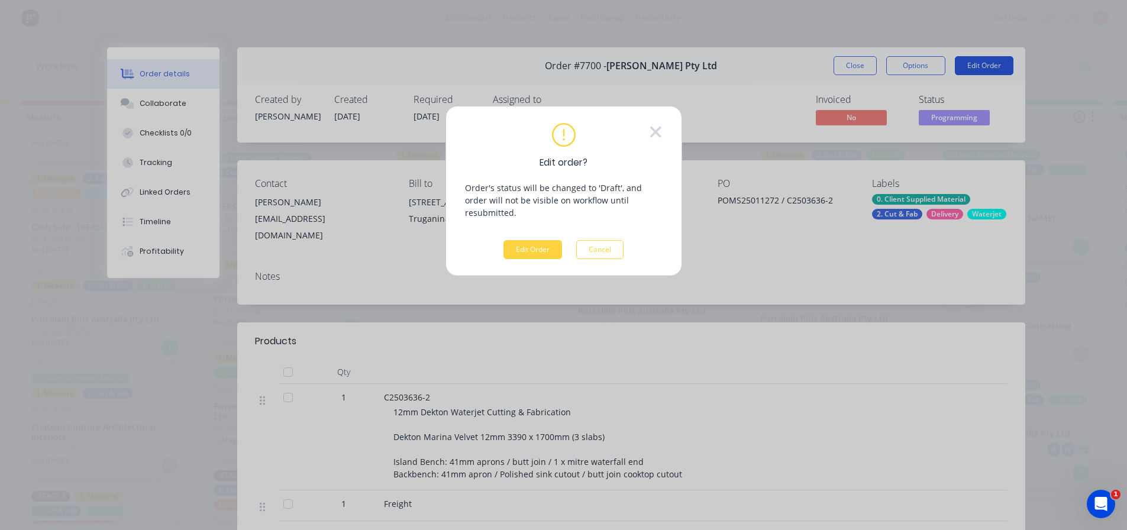
scroll to position [0, 551]
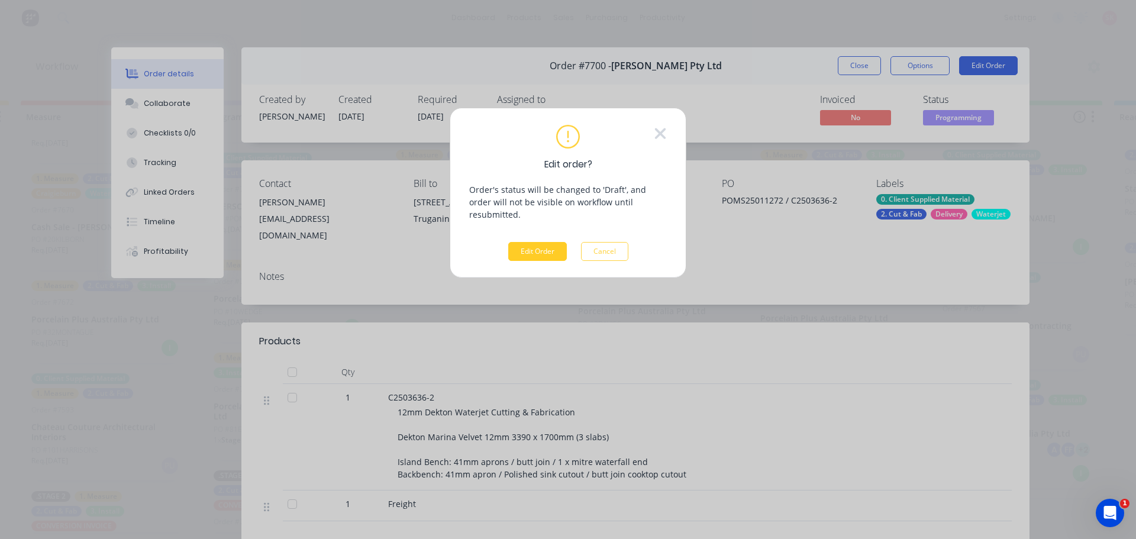
click at [546, 242] on button "Edit Order" at bounding box center [537, 251] width 59 height 19
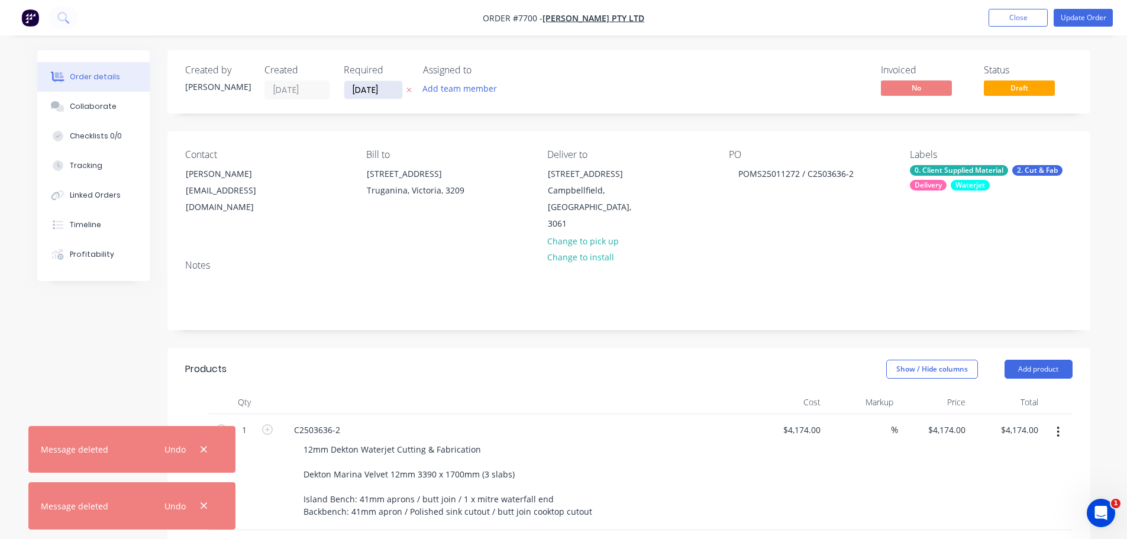
click at [379, 90] on input "[DATE]" at bounding box center [373, 90] width 58 height 18
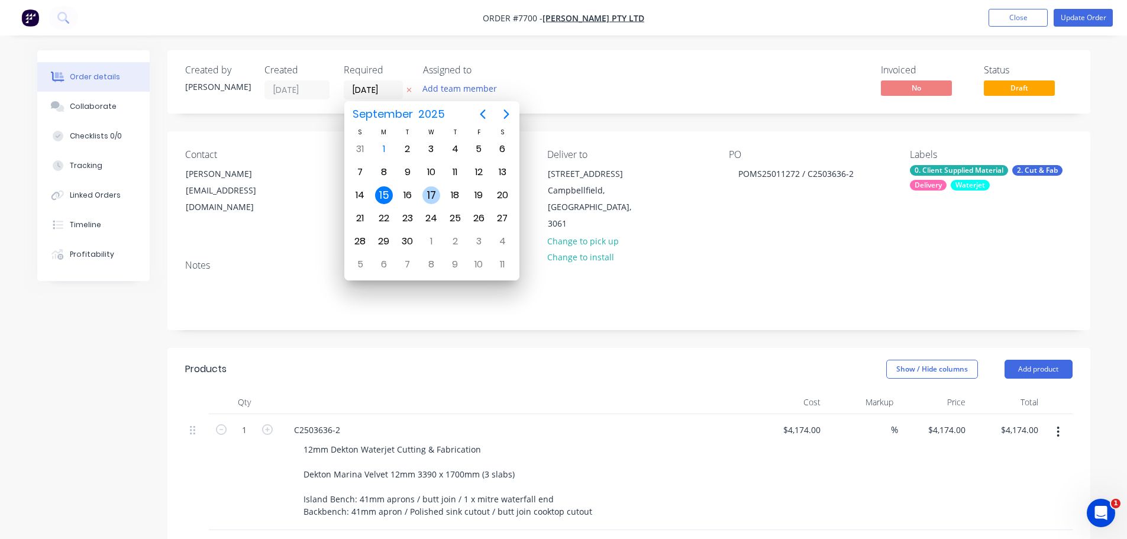
click at [433, 193] on div "17" at bounding box center [431, 195] width 18 height 18
type input "[DATE]"
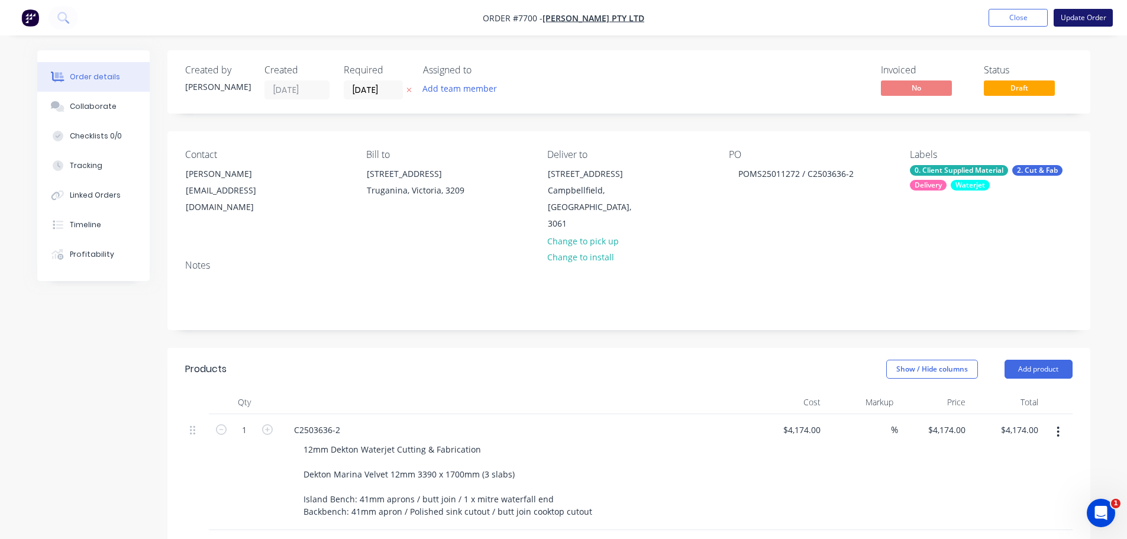
click at [1098, 21] on button "Update Order" at bounding box center [1082, 18] width 59 height 18
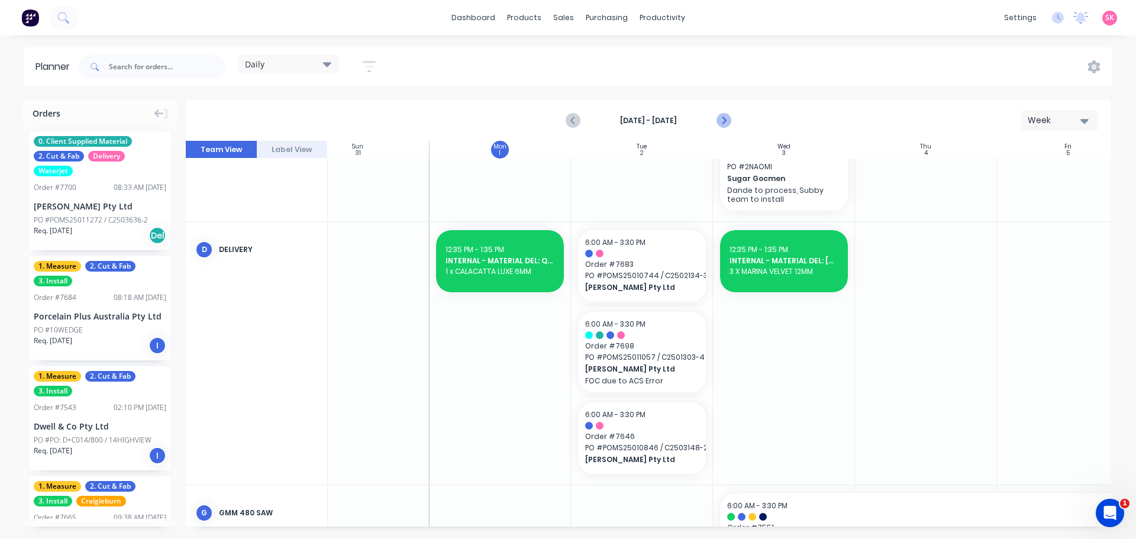
click at [719, 118] on icon "Next page" at bounding box center [723, 121] width 14 height 14
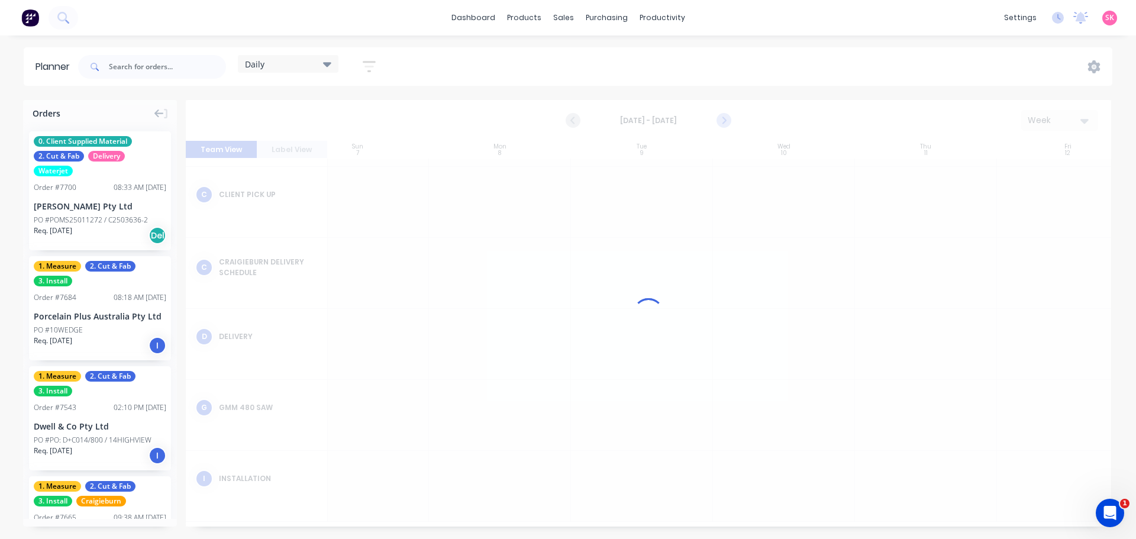
click at [717, 117] on icon "Next page" at bounding box center [723, 121] width 14 height 14
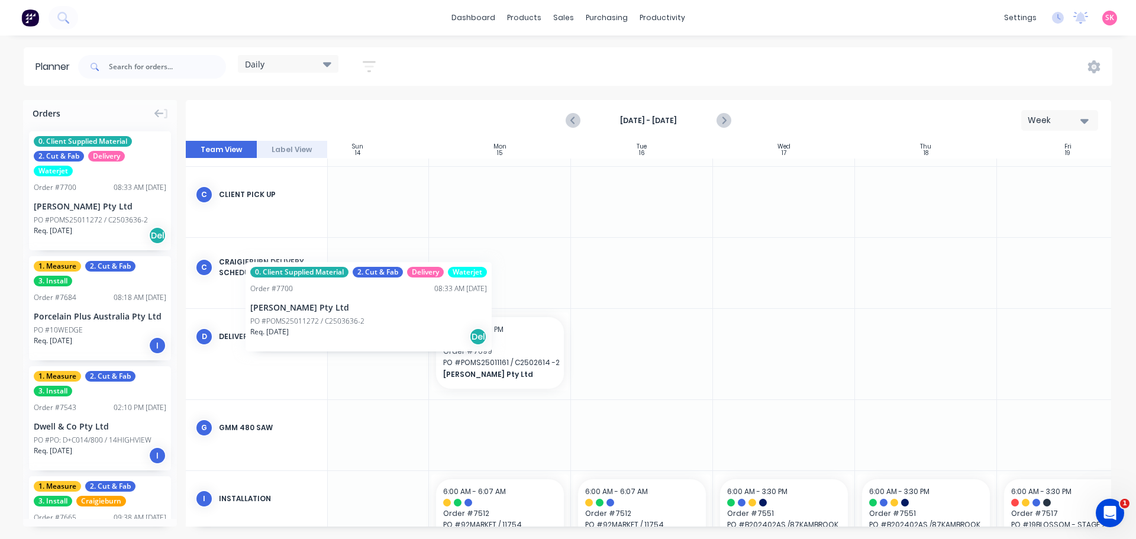
scroll to position [134, 38]
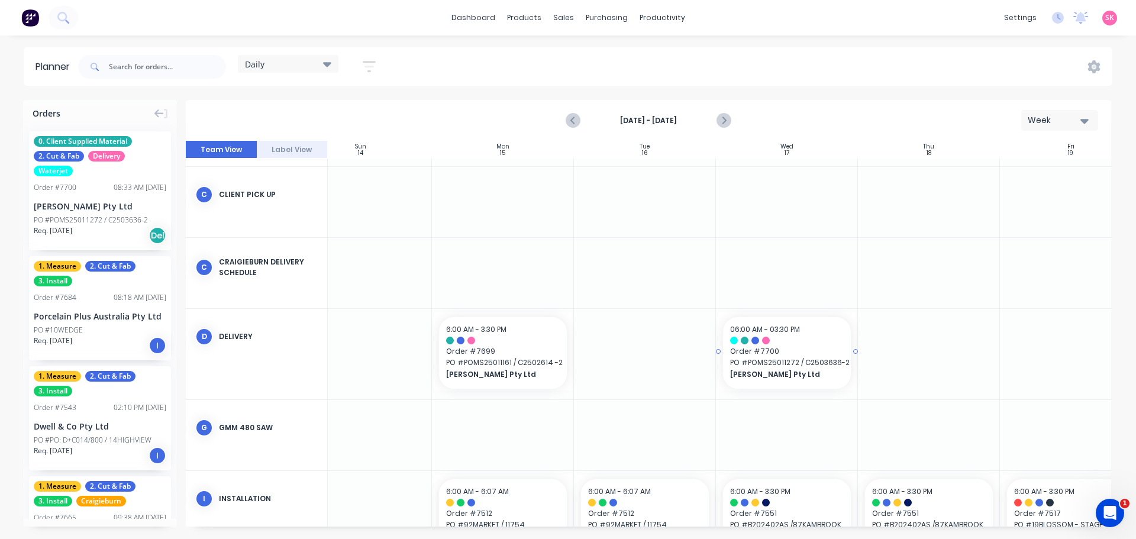
drag, startPoint x: 92, startPoint y: 193, endPoint x: 778, endPoint y: 347, distance: 702.6
click at [801, 93] on div "Planner Daily Save new view None edit Daily (Default) edit Craigieburn Orders e…" at bounding box center [568, 292] width 1136 height 491
drag, startPoint x: 801, startPoint y: 93, endPoint x: 799, endPoint y: 88, distance: 6.4
click at [799, 93] on div "Planner Daily Save new view None edit Daily (Default) edit Craigieburn Orders e…" at bounding box center [568, 292] width 1136 height 491
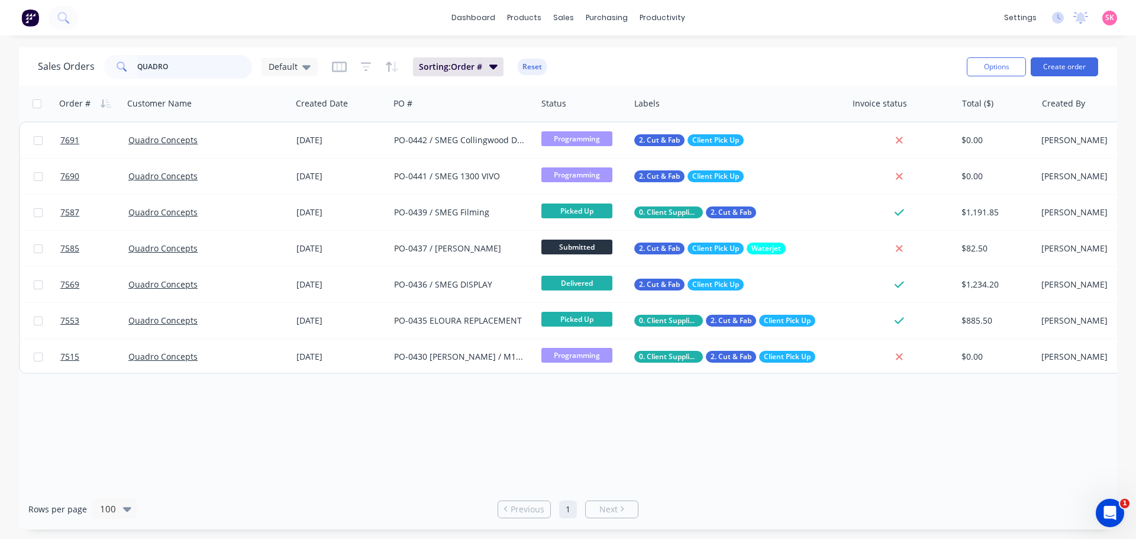
drag, startPoint x: 215, startPoint y: 69, endPoint x: 9, endPoint y: 72, distance: 205.2
click at [163, 69] on input "QUADRO" at bounding box center [194, 67] width 115 height 24
type input "Q"
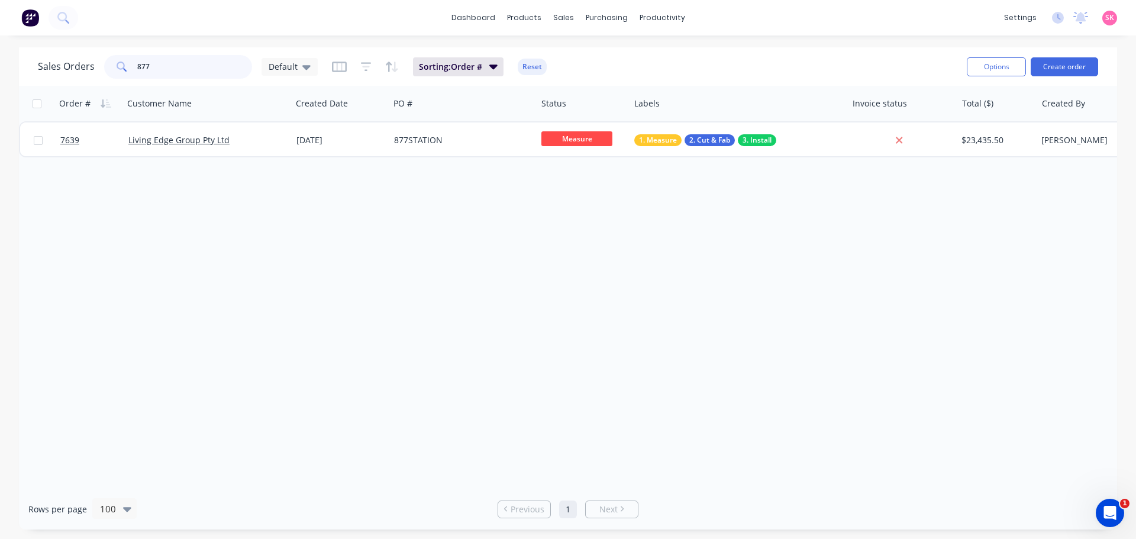
type input "877"
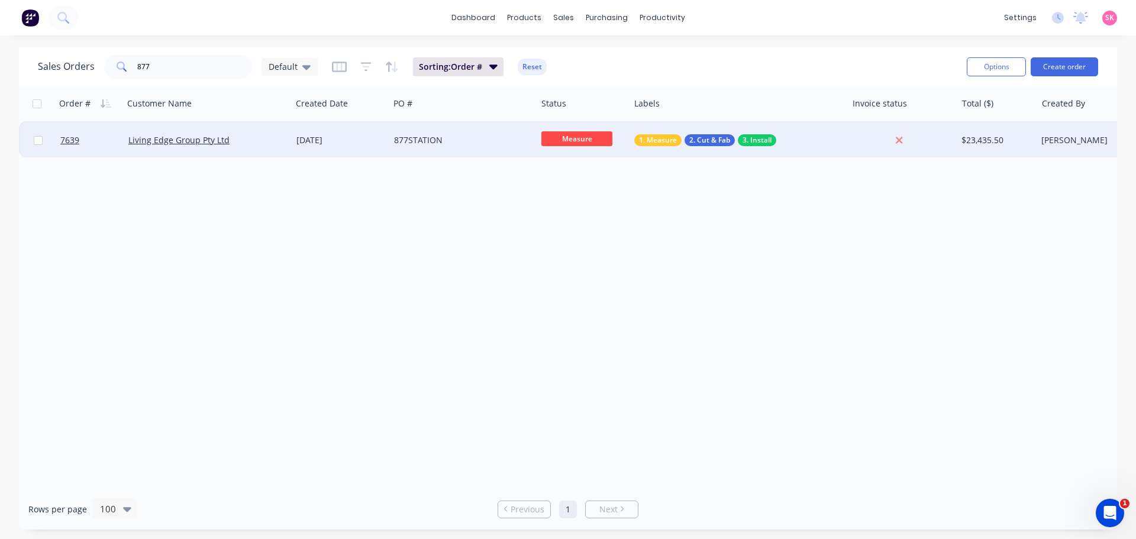
click at [305, 128] on div "18 Aug 2025" at bounding box center [341, 139] width 98 height 35
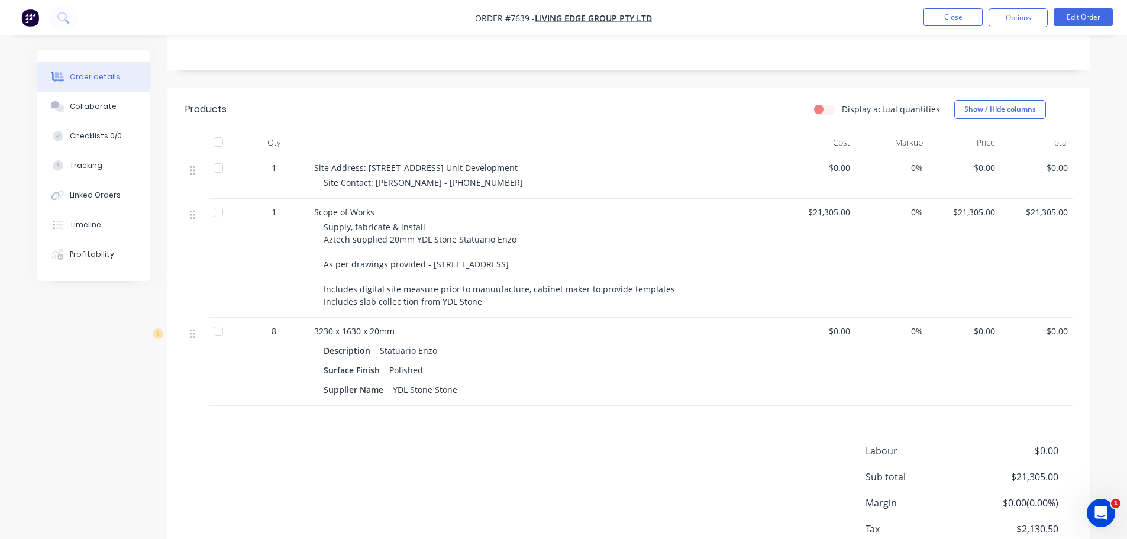
scroll to position [237, 0]
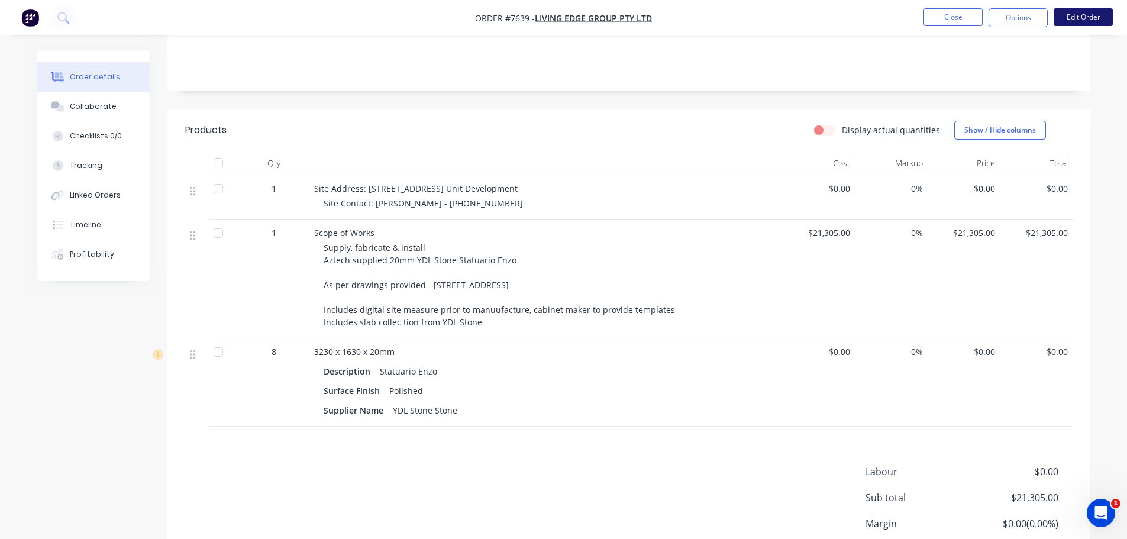
click at [1108, 24] on button "Edit Order" at bounding box center [1082, 17] width 59 height 18
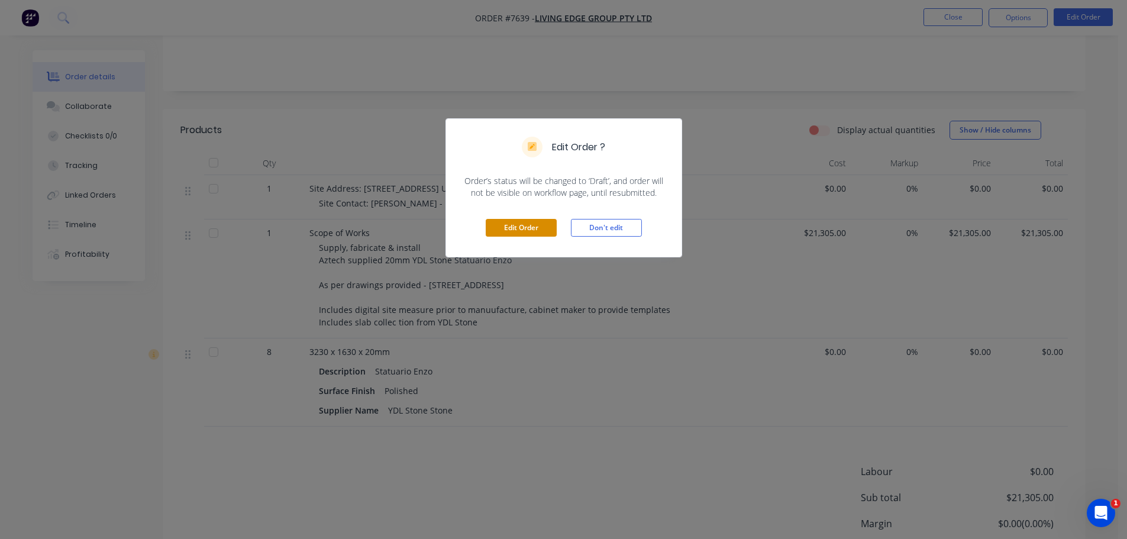
click at [533, 227] on button "Edit Order" at bounding box center [521, 228] width 71 height 18
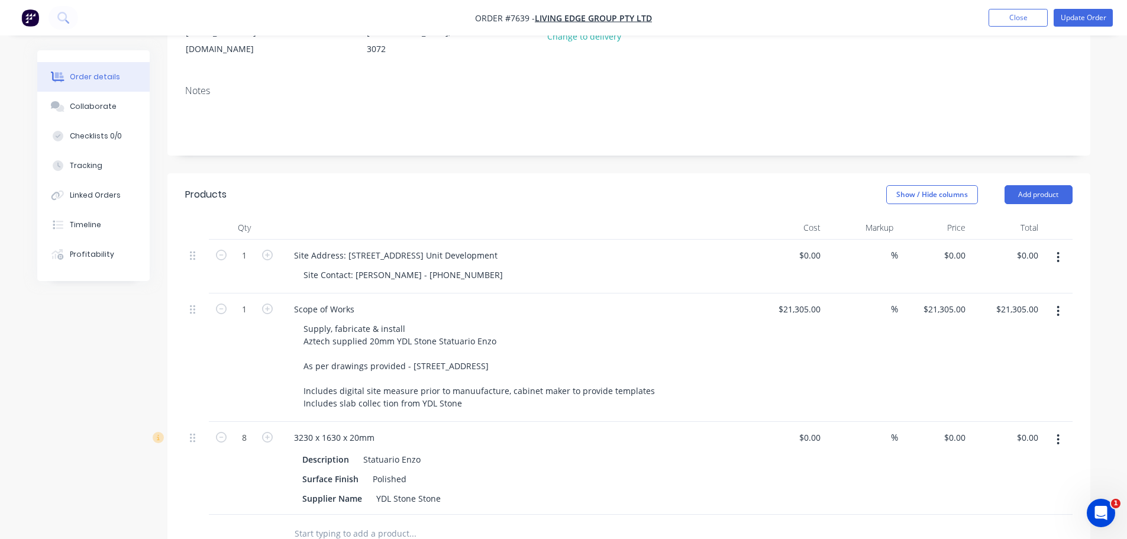
scroll to position [296, 0]
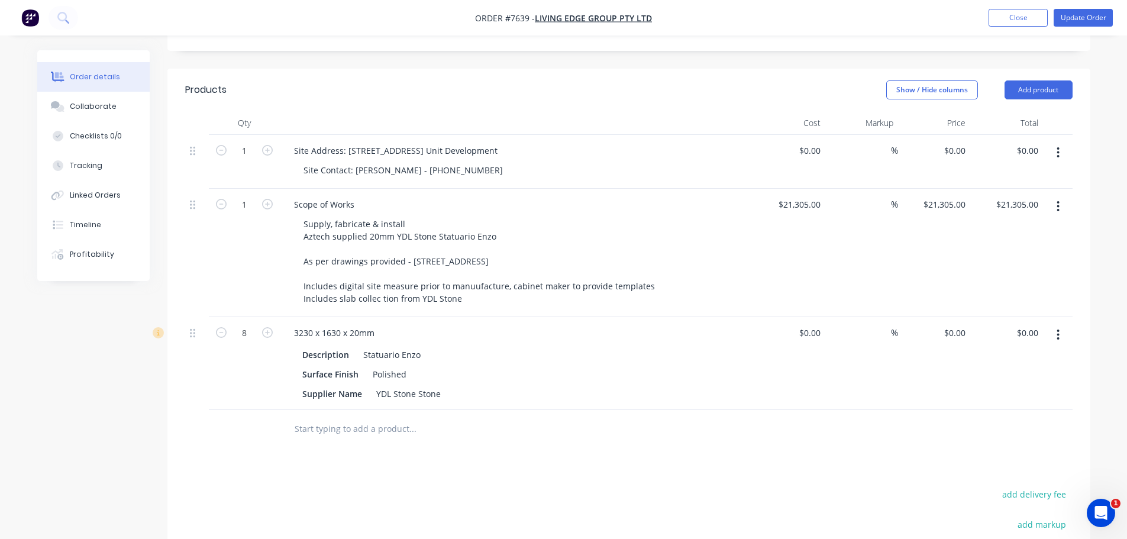
click at [365, 417] on input "text" at bounding box center [412, 429] width 237 height 24
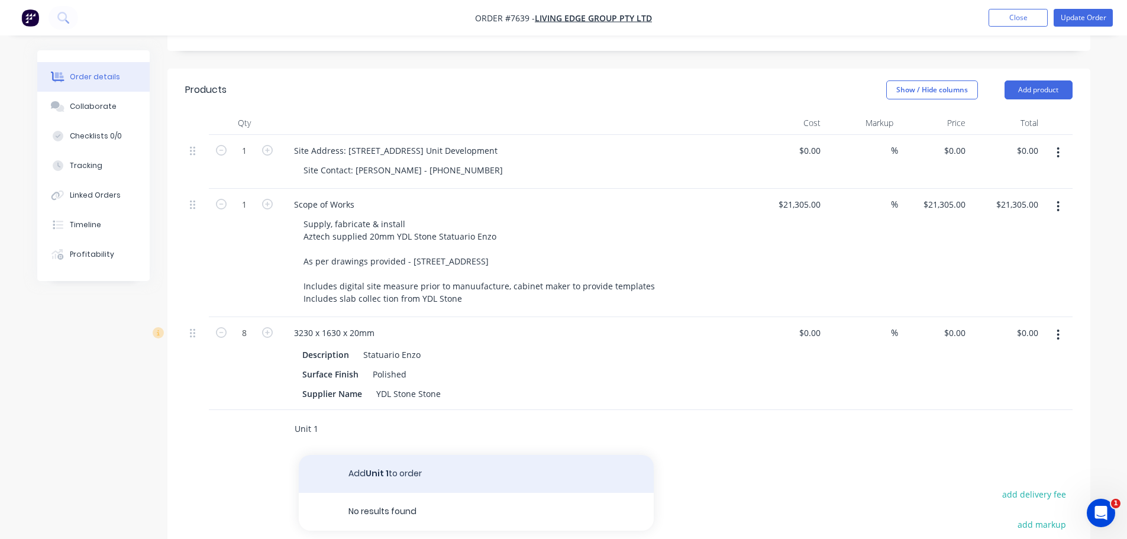
type input "Unit 1"
click at [400, 455] on button "Add Unit 1 to order" at bounding box center [476, 474] width 355 height 38
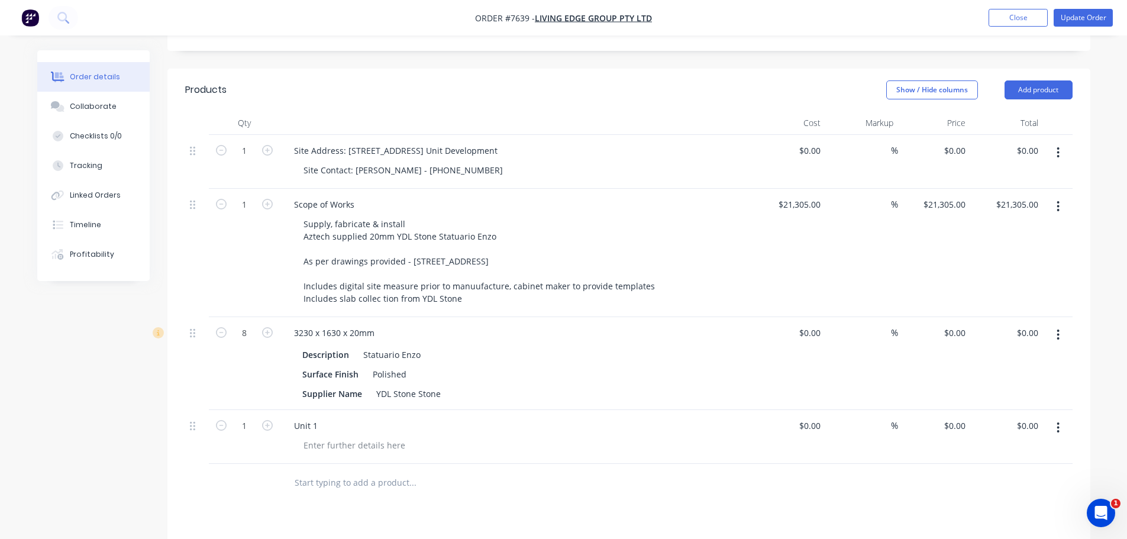
click at [353, 471] on input "text" at bounding box center [412, 483] width 237 height 24
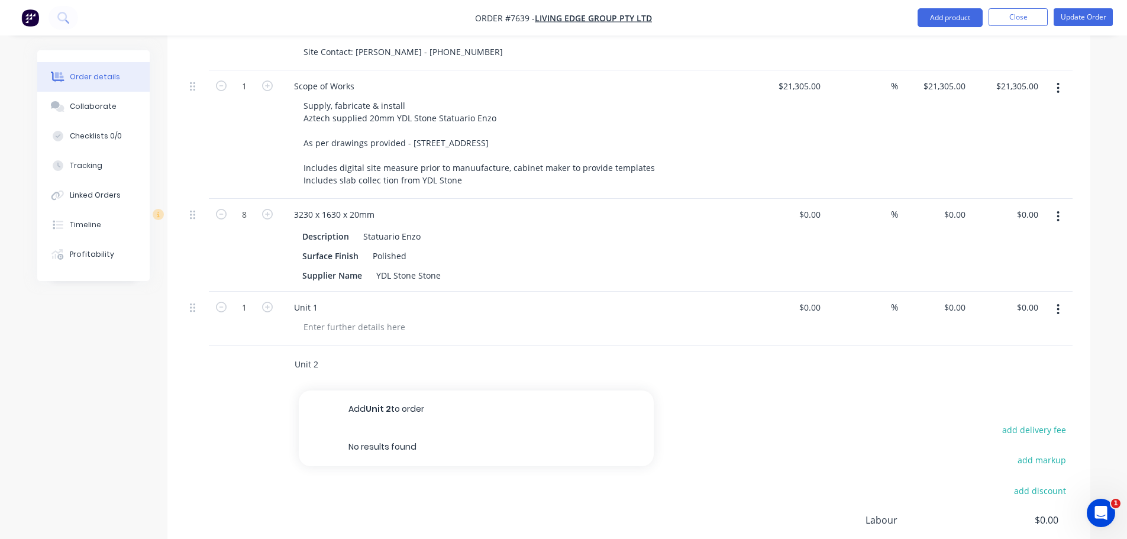
type input "Unit 2"
click at [405, 390] on button "Add Unit 2 to order" at bounding box center [476, 409] width 355 height 38
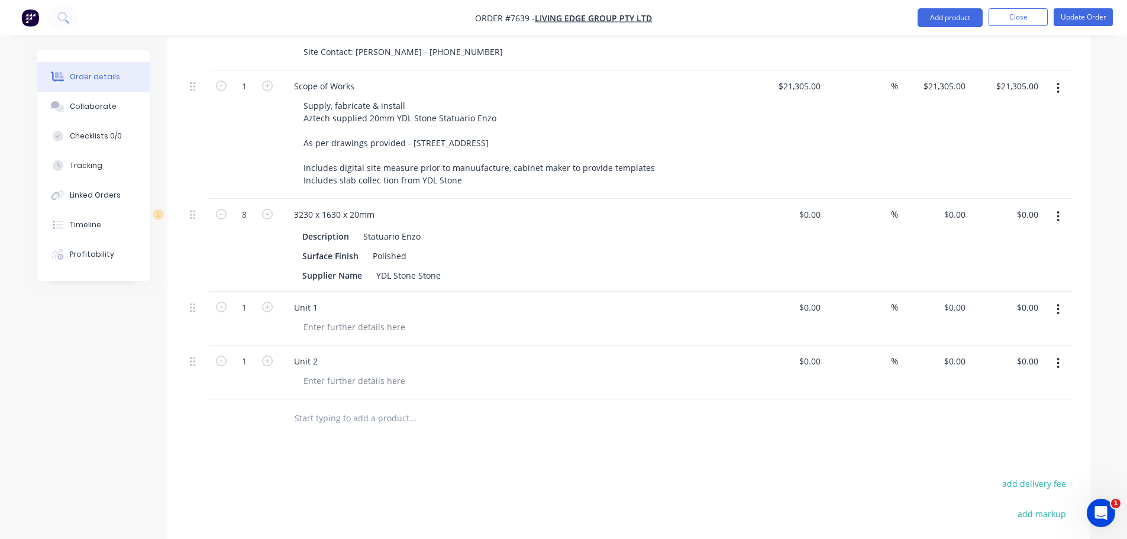
click at [331, 406] on input "text" at bounding box center [412, 418] width 237 height 24
type input "Unit 3"
click at [1076, 382] on div "Qty Cost Markup Price Total 1 Site Address: 877 Station Street, Box Hill - 3 Un…" at bounding box center [628, 215] width 923 height 445
click at [328, 406] on input "Unit 3" at bounding box center [412, 418] width 237 height 24
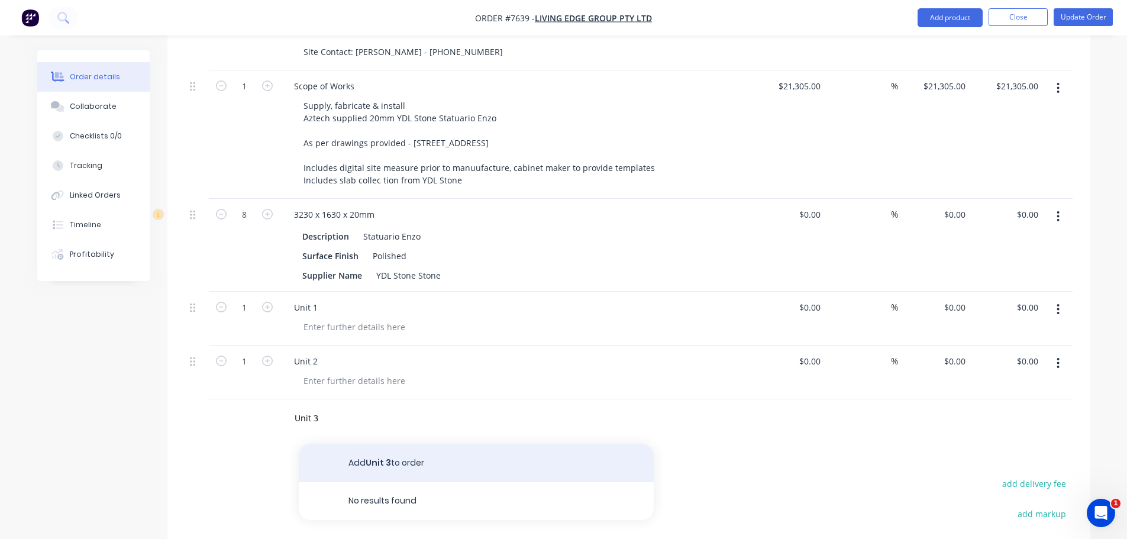
click at [365, 444] on button "Add Unit 3 to order" at bounding box center [476, 463] width 355 height 38
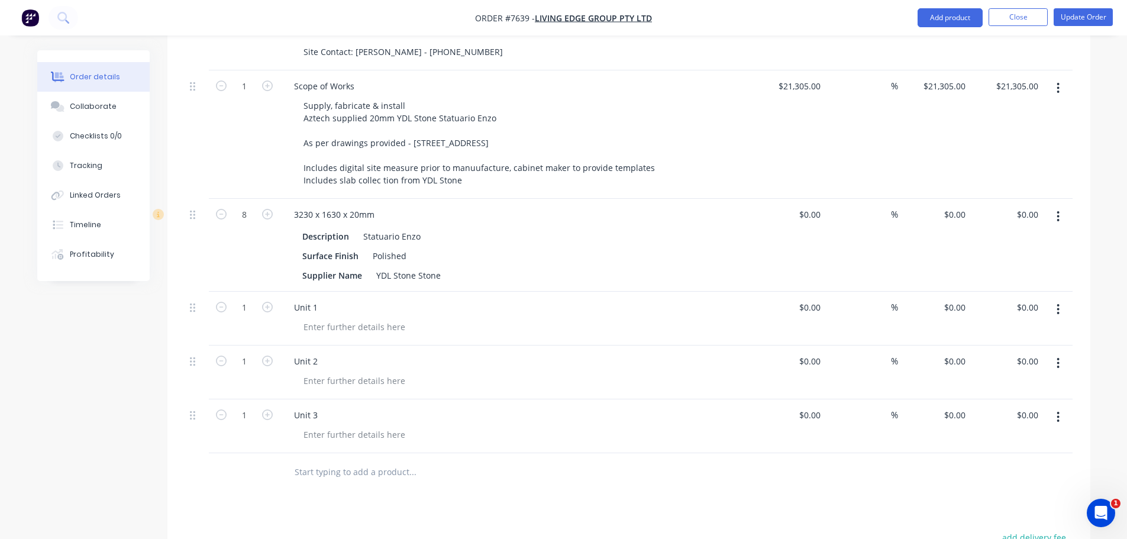
drag, startPoint x: 344, startPoint y: 278, endPoint x: 331, endPoint y: 275, distance: 12.8
click at [344, 299] on div "Unit 1" at bounding box center [516, 307] width 464 height 17
click at [321, 299] on div "Unit 1" at bounding box center [305, 307] width 43 height 17
click at [318, 352] on div "Unit 2" at bounding box center [305, 360] width 43 height 17
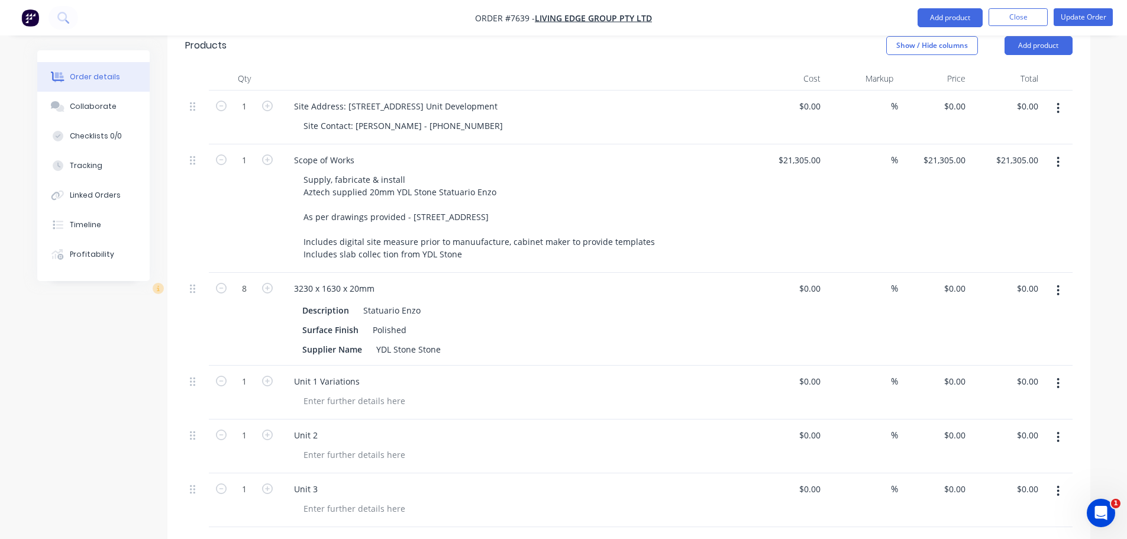
scroll to position [339, 0]
click at [322, 427] on div "Unit 2" at bounding box center [305, 435] width 43 height 17
drag, startPoint x: 319, startPoint y: 404, endPoint x: 473, endPoint y: 389, distance: 155.1
click at [473, 420] on div "Unit 2 Variations" at bounding box center [516, 447] width 473 height 54
drag, startPoint x: 319, startPoint y: 349, endPoint x: 526, endPoint y: 371, distance: 208.8
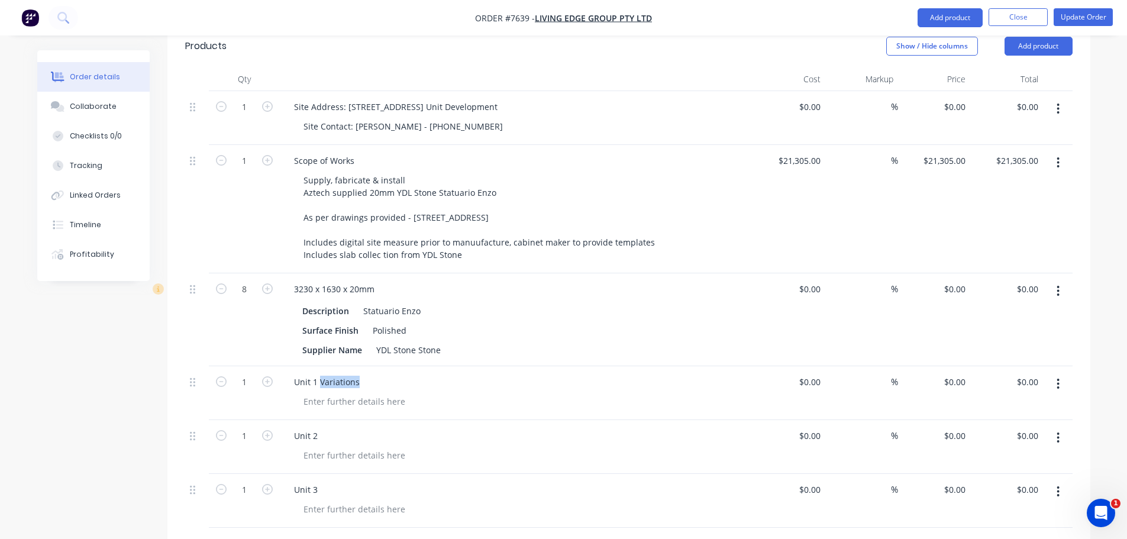
click at [542, 373] on div "Unit 1 Variations" at bounding box center [516, 381] width 464 height 17
click at [325, 366] on div "Unit 1 Variations" at bounding box center [516, 393] width 473 height 54
click at [334, 373] on div "Unit 1 Variations" at bounding box center [326, 381] width 85 height 17
click at [1059, 377] on icon "button" at bounding box center [1057, 383] width 3 height 13
click at [1017, 477] on div "Delete" at bounding box center [1016, 485] width 91 height 17
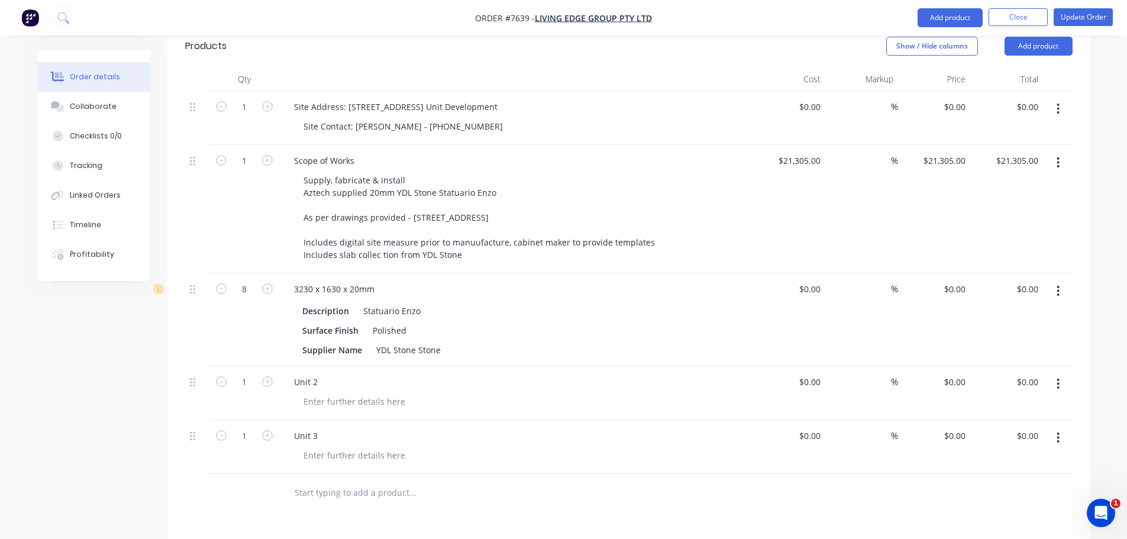
click at [1063, 373] on button "button" at bounding box center [1058, 383] width 28 height 21
click at [1031, 477] on div "Delete" at bounding box center [1016, 485] width 91 height 17
click at [1055, 373] on button "button" at bounding box center [1058, 383] width 28 height 21
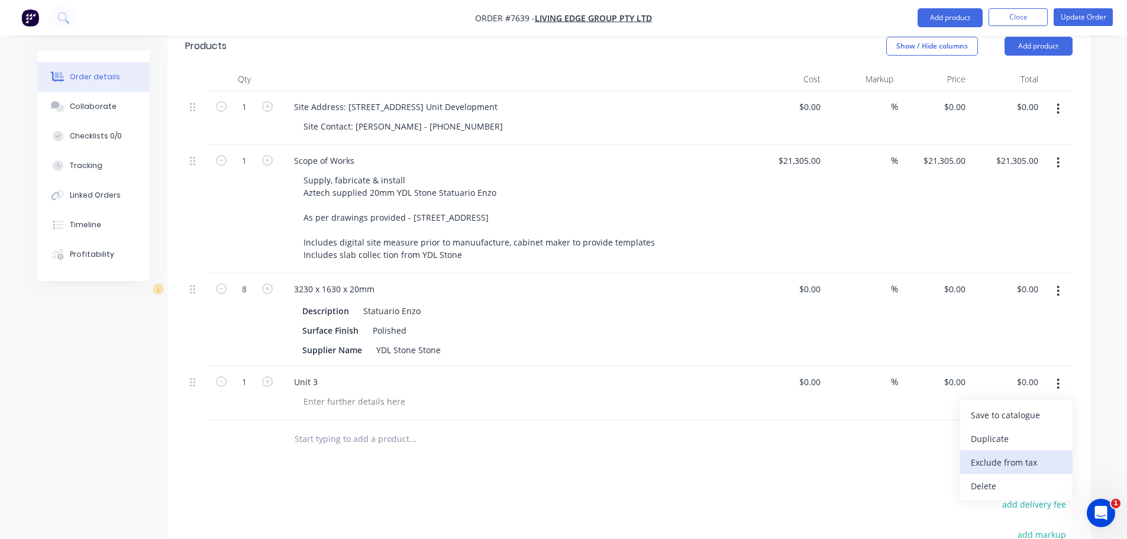
click at [975, 454] on div "Exclude from tax" at bounding box center [1016, 462] width 91 height 17
click at [1063, 373] on button "button" at bounding box center [1058, 383] width 28 height 21
click at [1023, 477] on div "Delete" at bounding box center [1016, 485] width 91 height 17
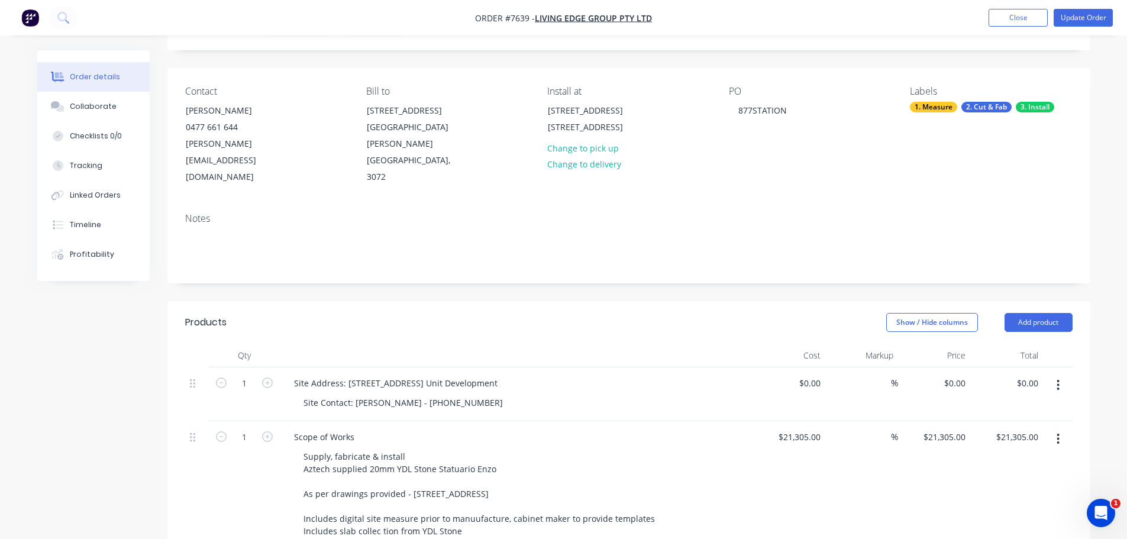
scroll to position [0, 0]
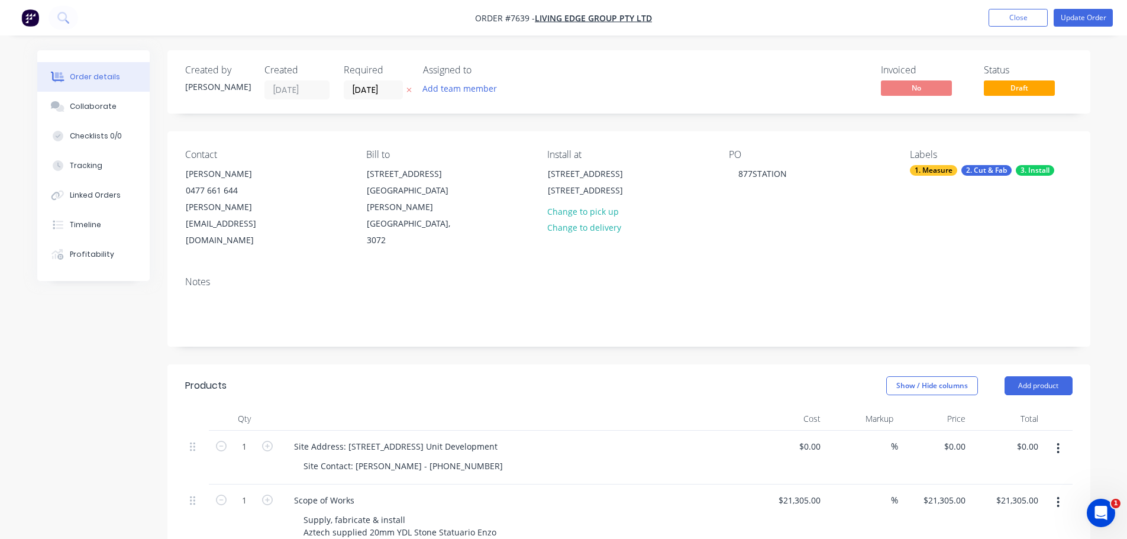
click at [1052, 25] on ul "Add product Close Update Order" at bounding box center [1050, 18] width 153 height 18
click at [1065, 24] on button "Update Order" at bounding box center [1082, 18] width 59 height 18
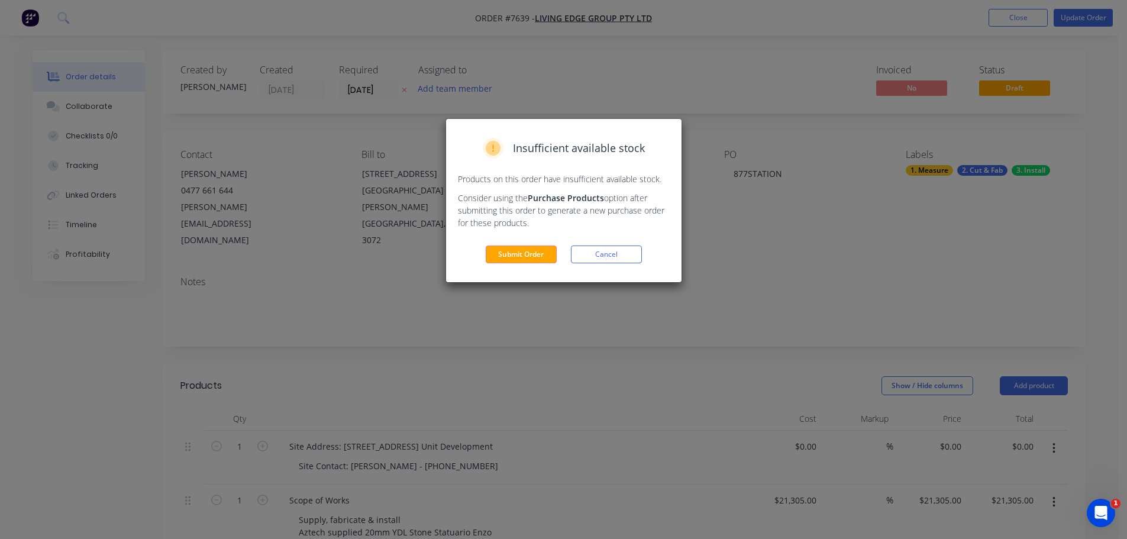
click at [625, 243] on div "Insufficient available stock Products on this order have insufficient available…" at bounding box center [563, 200] width 235 height 163
click at [627, 257] on button "Cancel" at bounding box center [606, 254] width 71 height 18
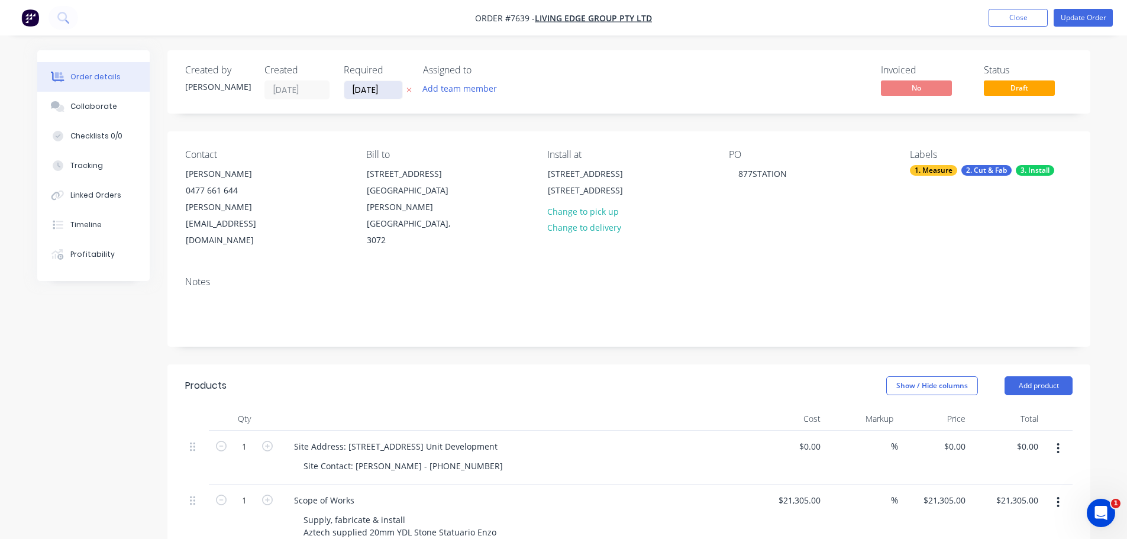
click at [380, 91] on input "[DATE]" at bounding box center [373, 90] width 58 height 18
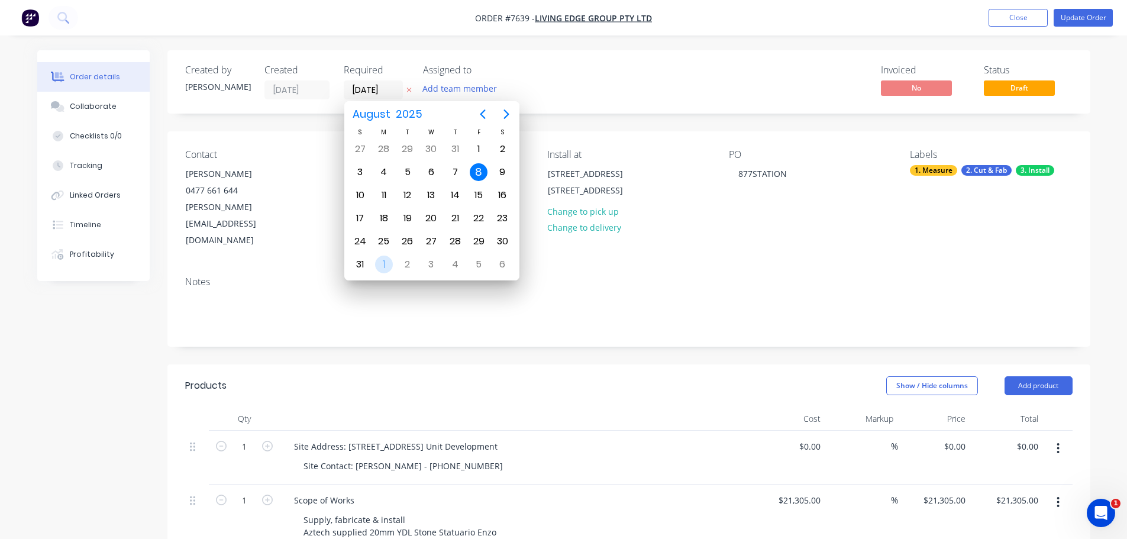
click at [385, 264] on div "1" at bounding box center [384, 264] width 18 height 18
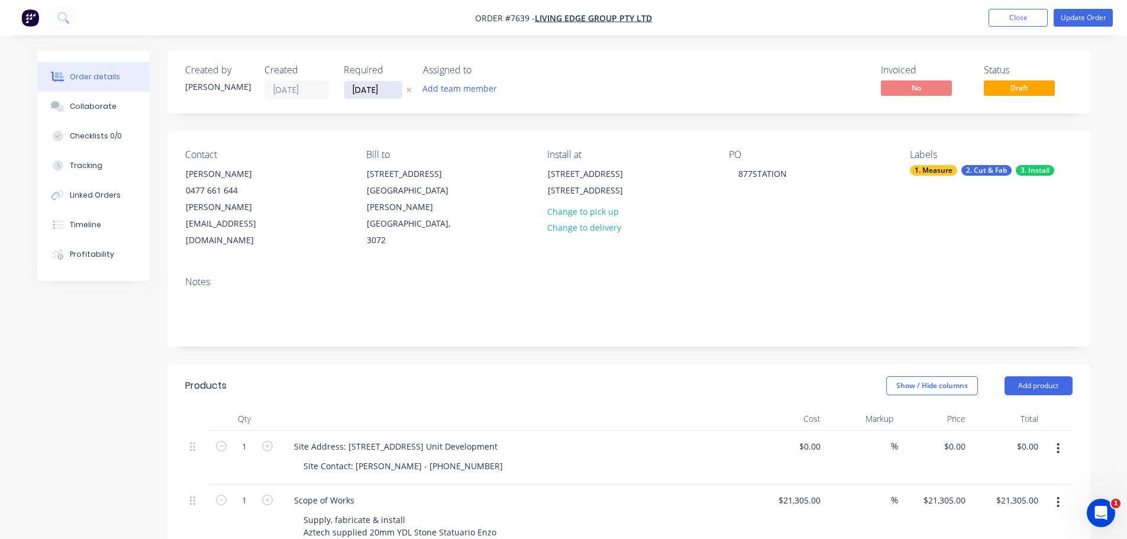
click at [381, 97] on input "[DATE]" at bounding box center [373, 90] width 58 height 18
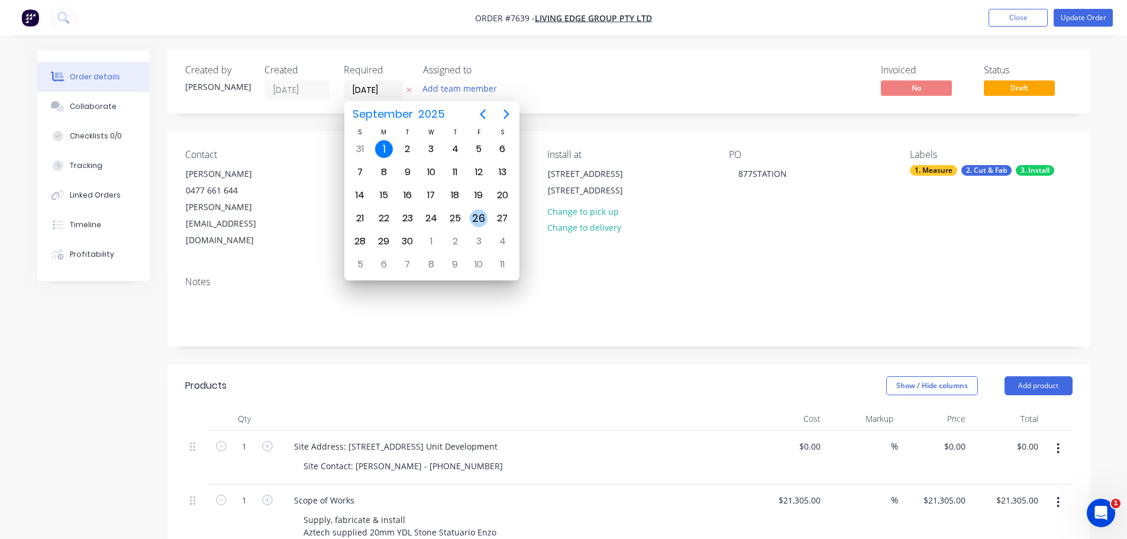
click at [477, 221] on div "26" at bounding box center [479, 218] width 18 height 18
type input "26/09/25"
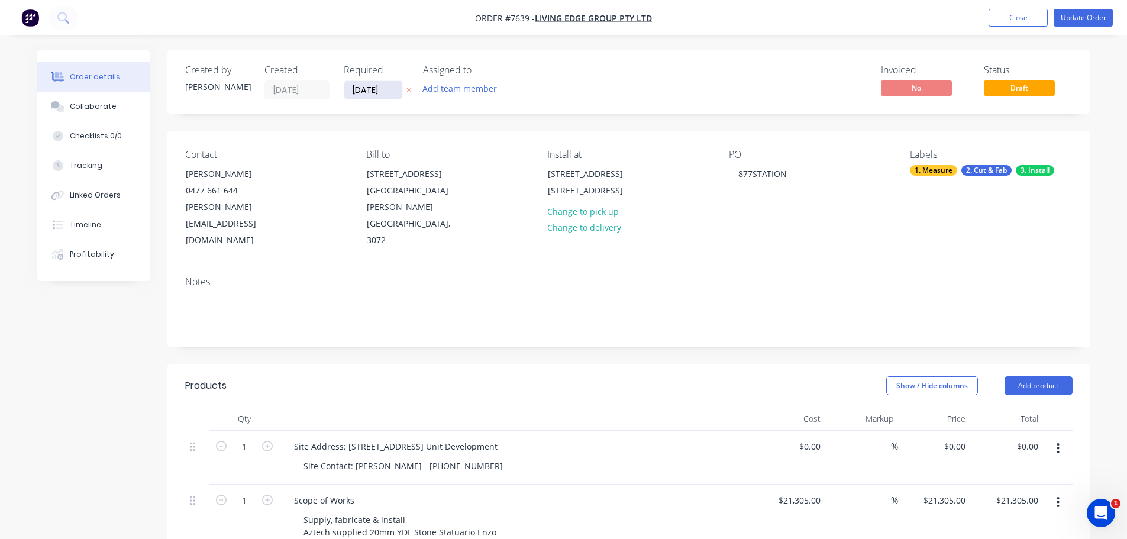
click at [383, 95] on input "26/09/25" at bounding box center [373, 90] width 58 height 18
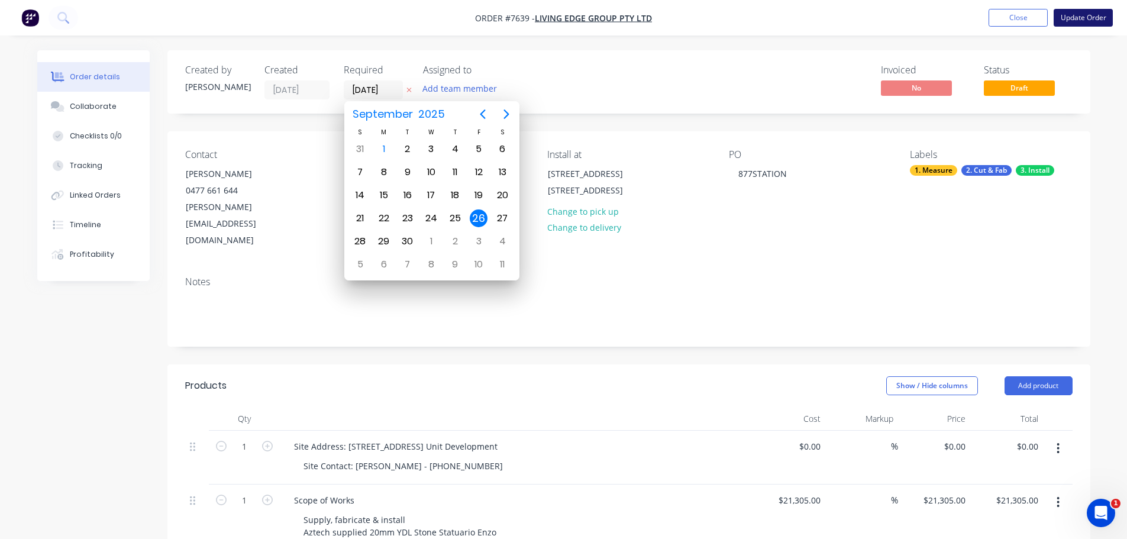
click at [1111, 21] on button "Update Order" at bounding box center [1082, 18] width 59 height 18
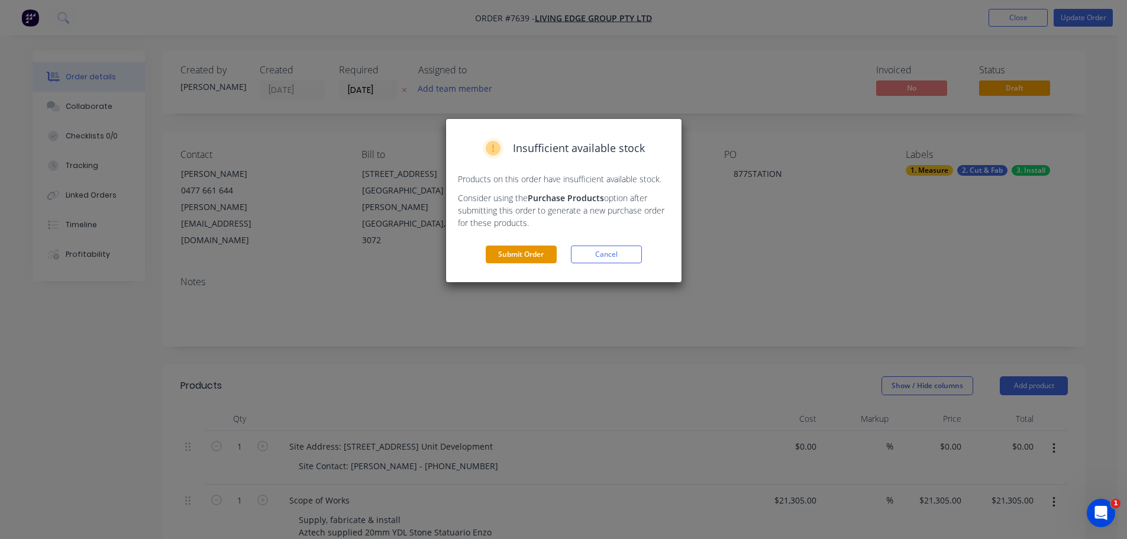
click at [500, 247] on button "Submit Order" at bounding box center [521, 254] width 71 height 18
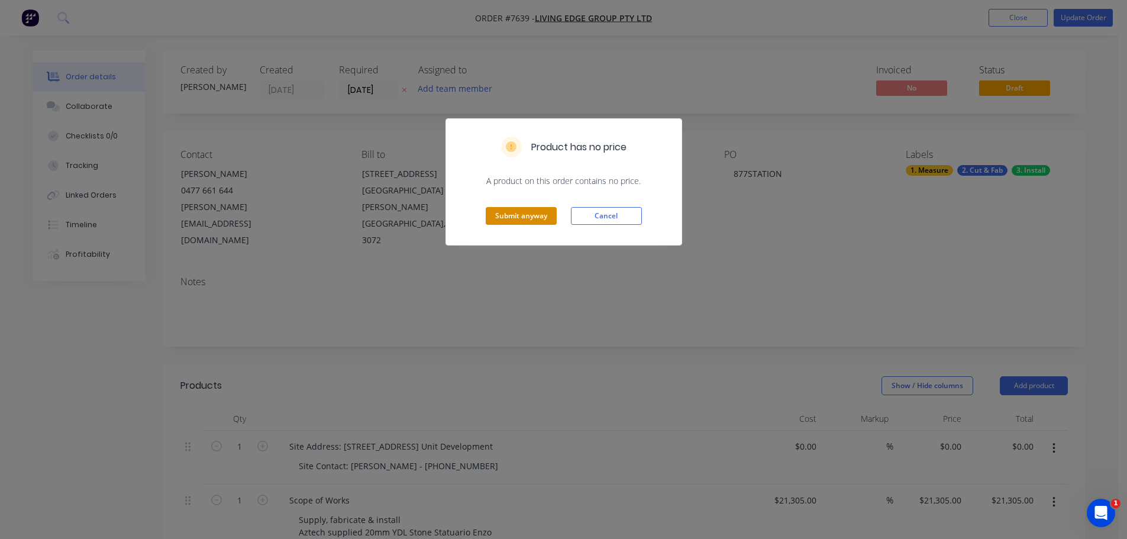
click at [527, 211] on button "Submit anyway" at bounding box center [521, 216] width 71 height 18
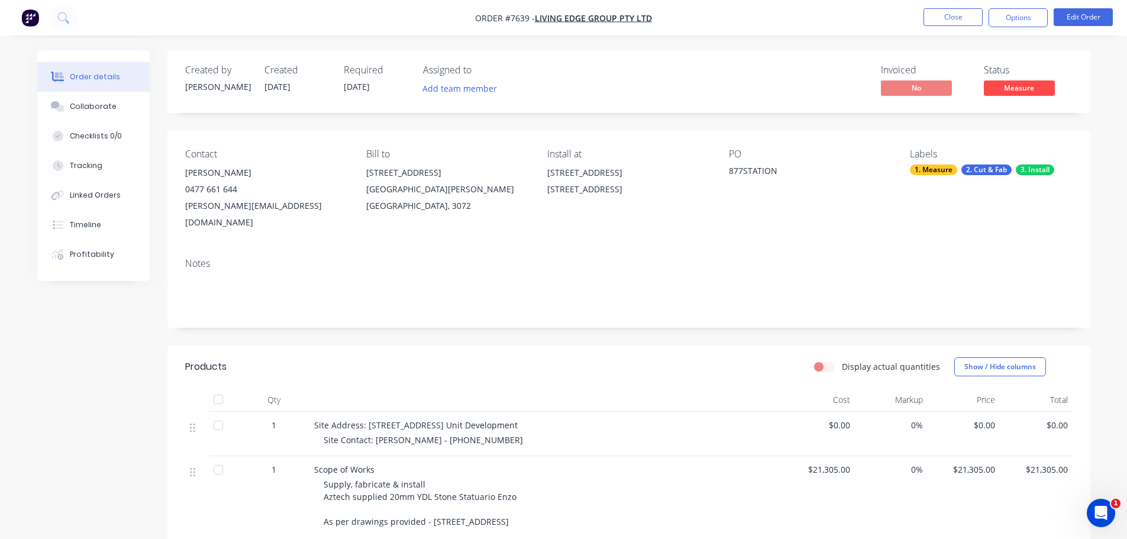
click at [1016, 93] on span "Measure" at bounding box center [1019, 87] width 71 height 15
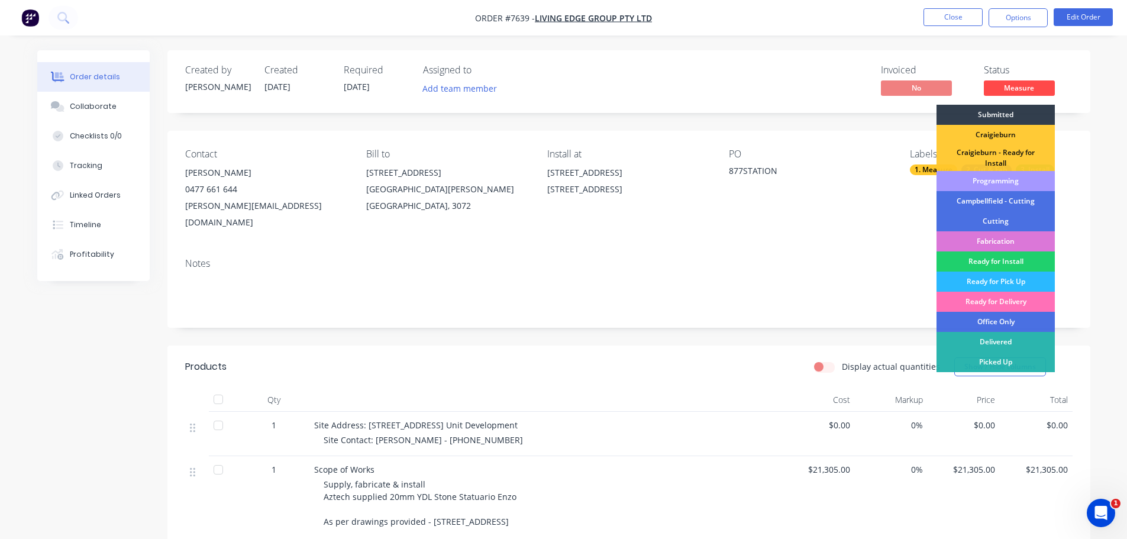
click at [1017, 185] on div "Programming" at bounding box center [995, 181] width 118 height 20
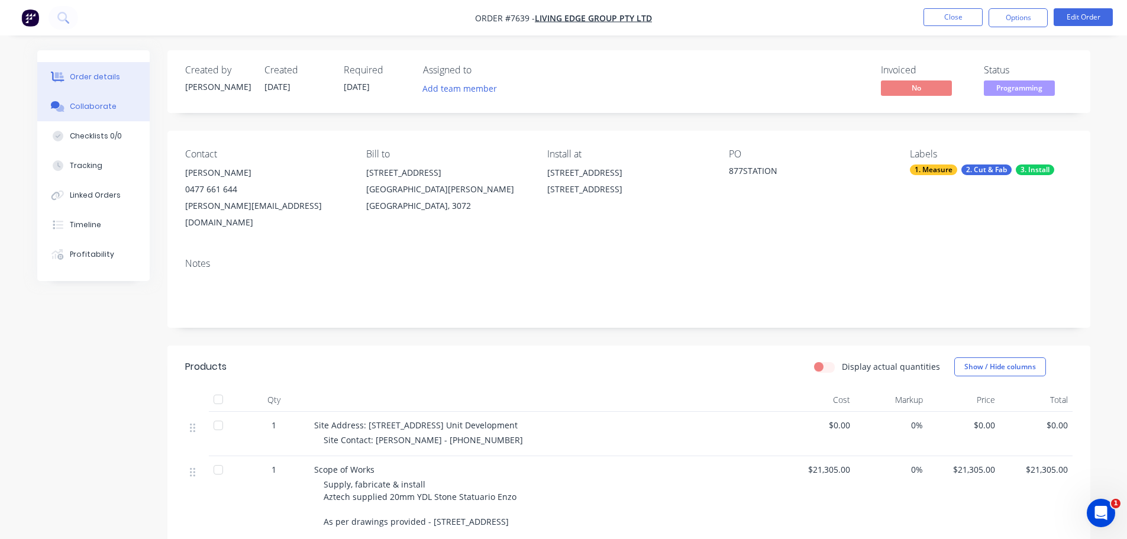
click at [89, 96] on button "Collaborate" at bounding box center [93, 107] width 112 height 30
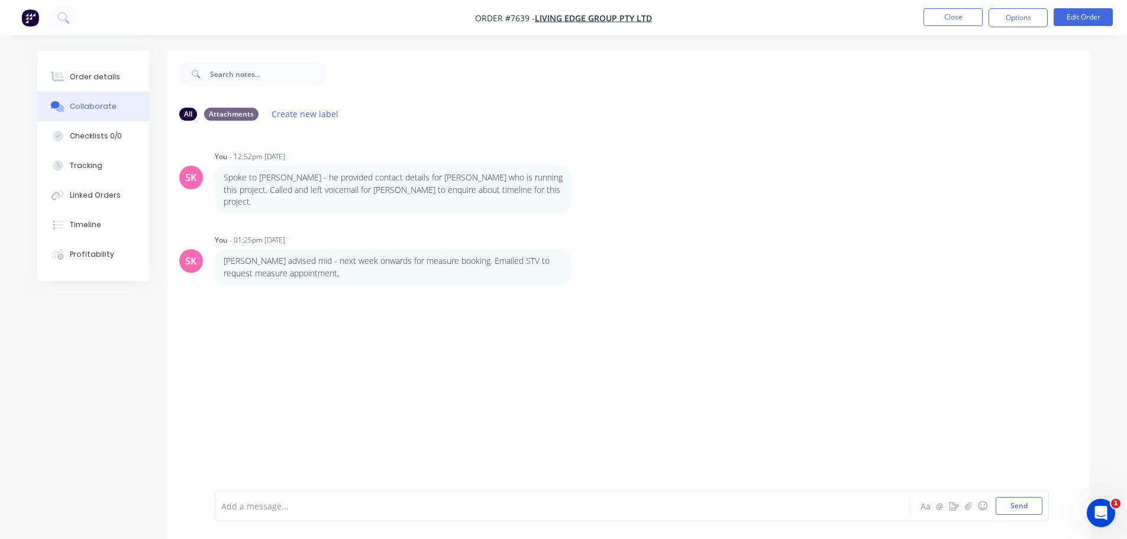
click at [346, 500] on div at bounding box center [529, 506] width 615 height 12
drag, startPoint x: 580, startPoint y: 183, endPoint x: 575, endPoint y: 203, distance: 20.7
click at [0, 0] on icon "button" at bounding box center [0, 0] width 0 height 0
click at [294, 407] on div "SK You - 12:52pm 18/08/25 Spoke to Bert - he provided contact details for John …" at bounding box center [628, 310] width 923 height 360
click at [321, 509] on div at bounding box center [529, 506] width 615 height 12
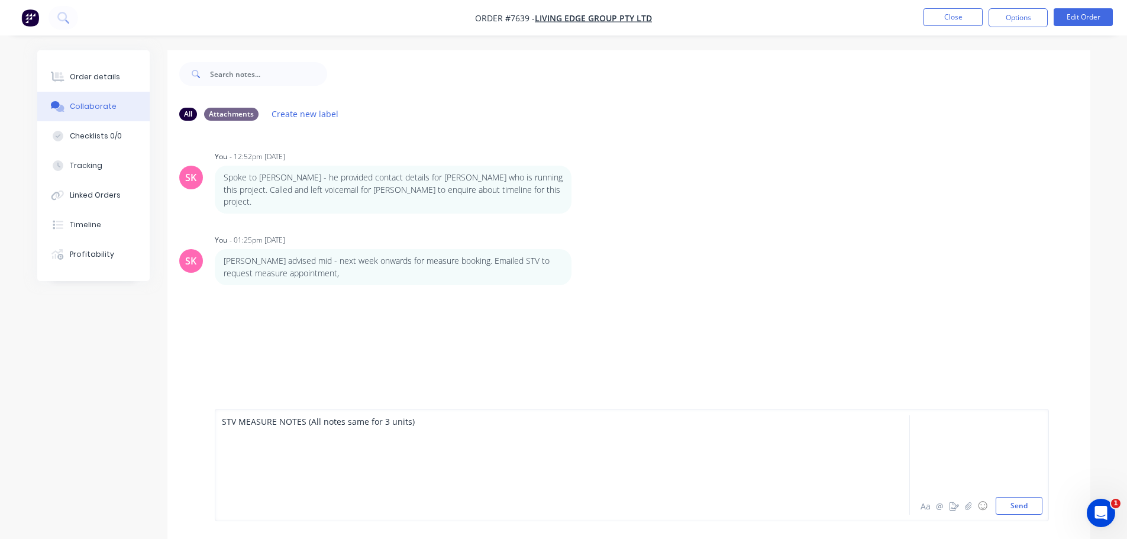
click at [347, 469] on div at bounding box center [529, 471] width 615 height 12
click at [341, 436] on div at bounding box center [529, 434] width 615 height 12
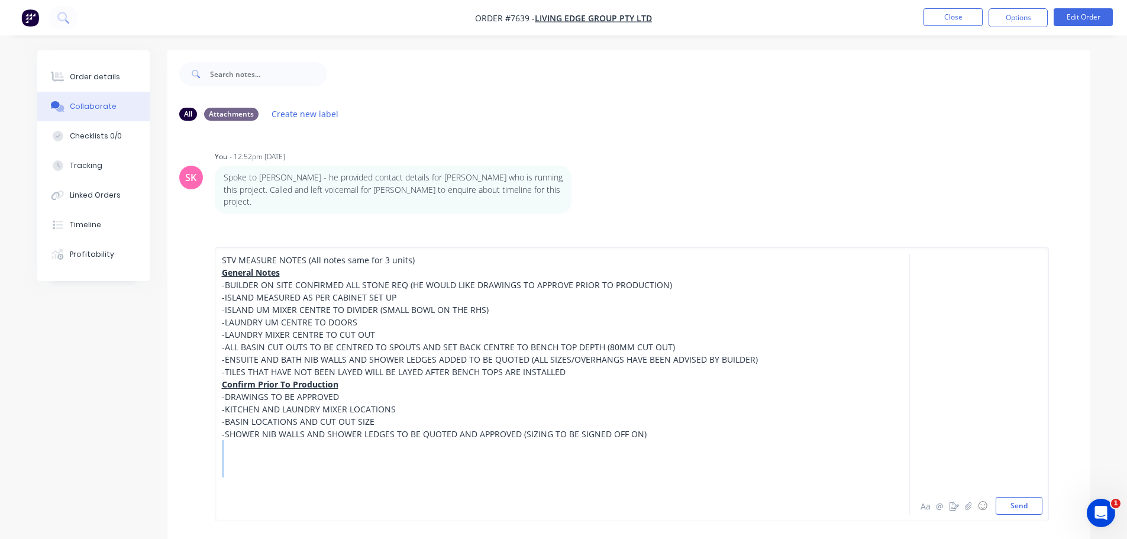
drag, startPoint x: 376, startPoint y: 486, endPoint x: 248, endPoint y: 451, distance: 132.4
click at [248, 451] on div "STV MEASURE NOTES (All notes same for 3 units) General Notes -BUILDER ON SITE C…" at bounding box center [529, 384] width 615 height 261
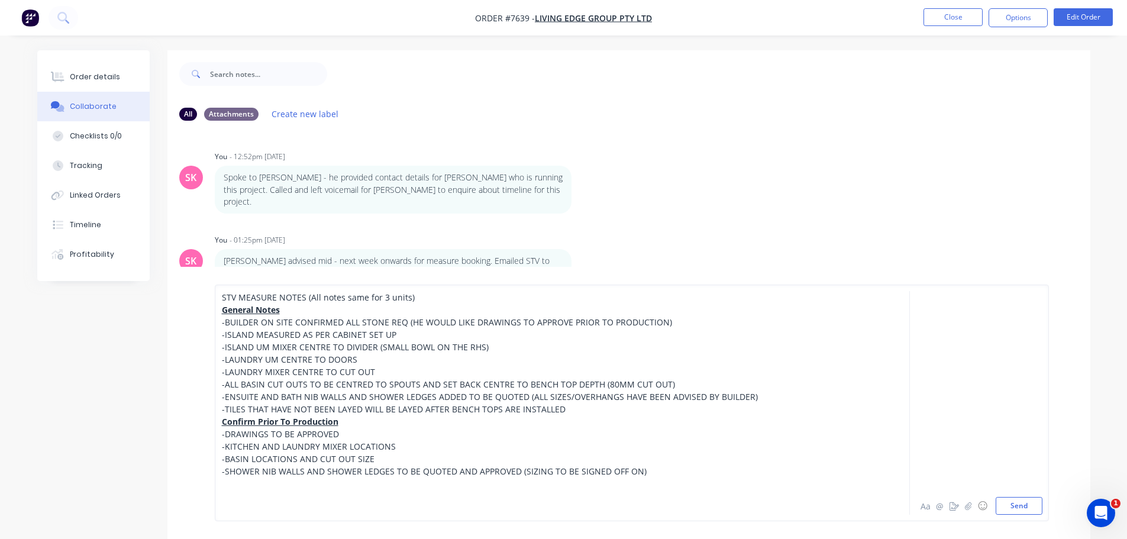
click at [429, 306] on div "General Notes" at bounding box center [529, 309] width 615 height 12
click at [431, 299] on div "STV MEASURE NOTES (All notes same for 3 units)" at bounding box center [529, 297] width 615 height 12
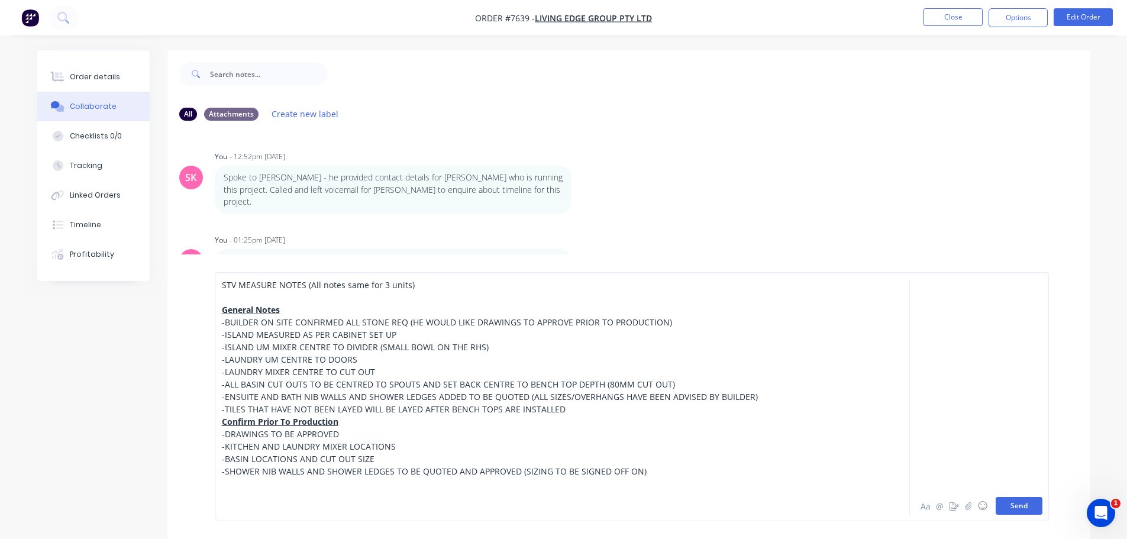
drag, startPoint x: 17, startPoint y: 22, endPoint x: 1032, endPoint y: 507, distance: 1125.0
click at [1032, 507] on button "Send" at bounding box center [1018, 506] width 47 height 18
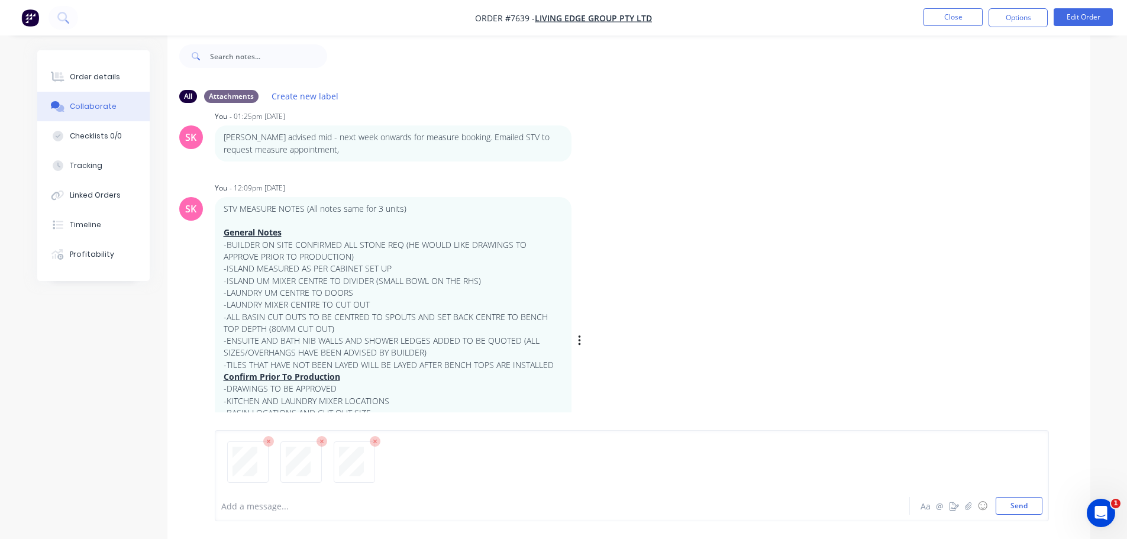
scroll to position [78, 0]
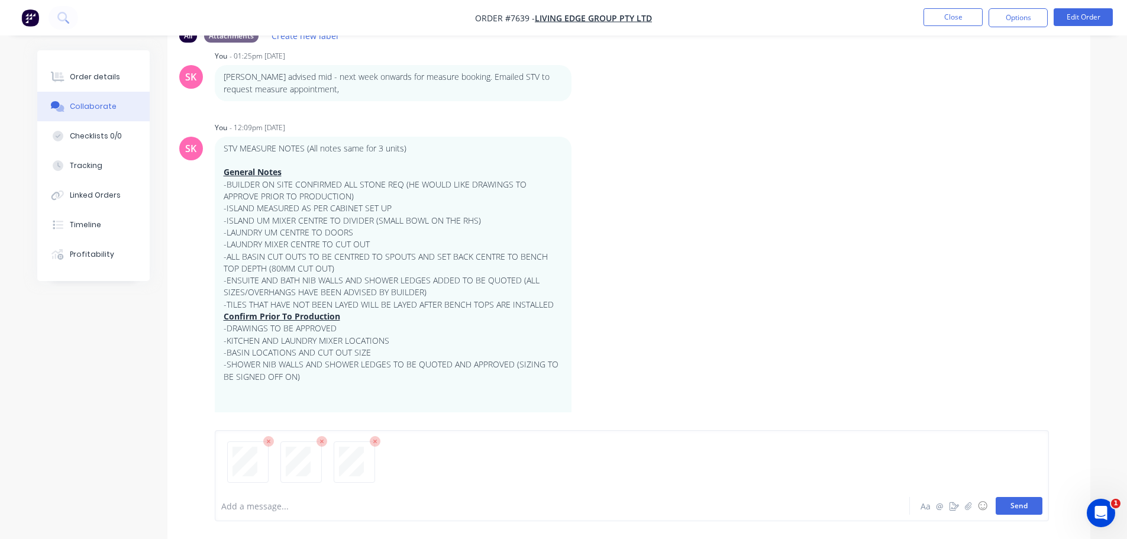
click at [1031, 506] on button "Send" at bounding box center [1018, 506] width 47 height 18
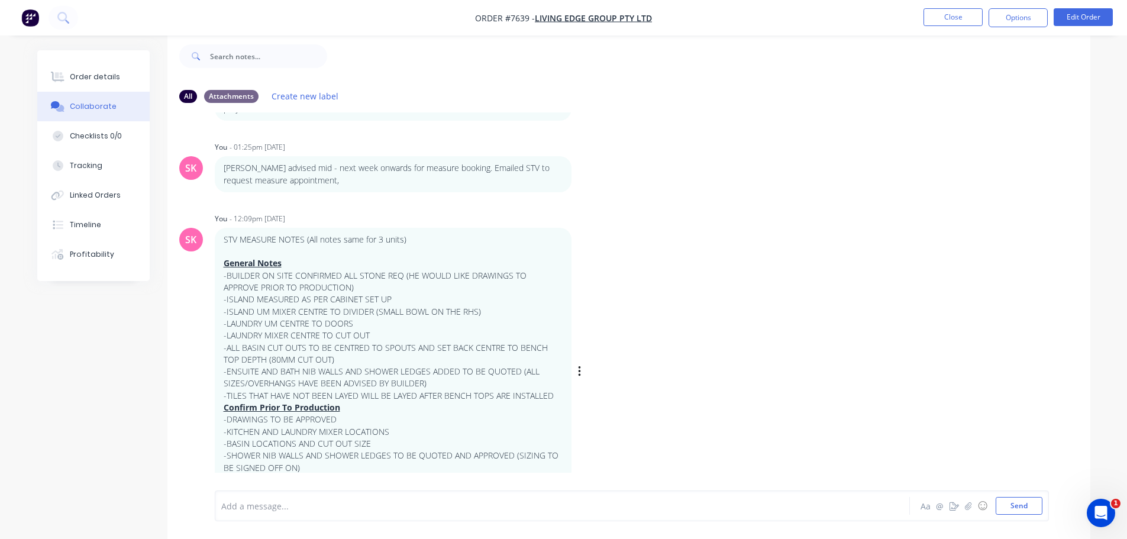
scroll to position [0, 0]
